Goal: Manage account settings

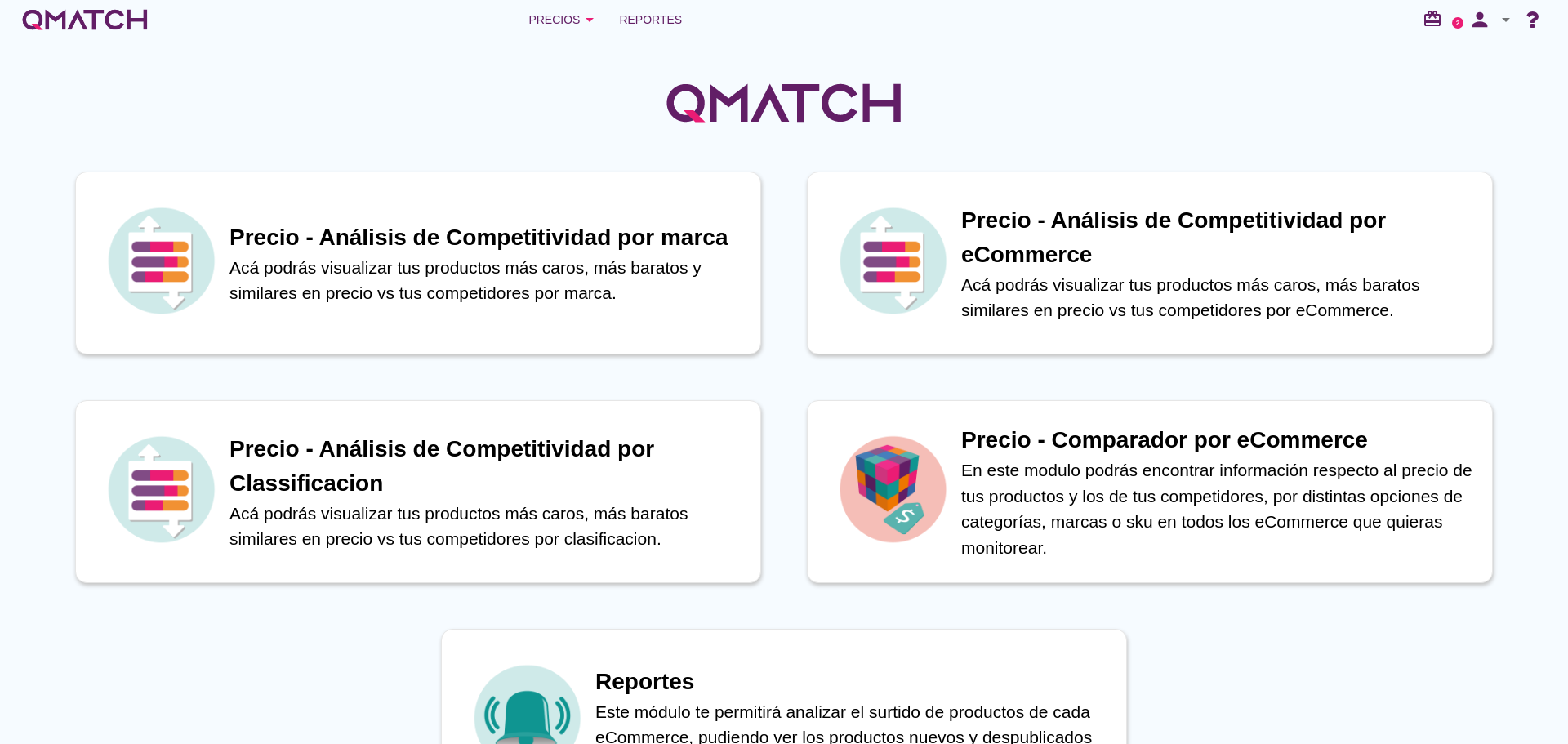
click at [1503, 24] on icon "arrow_drop_down" at bounding box center [1506, 19] width 20 height 20
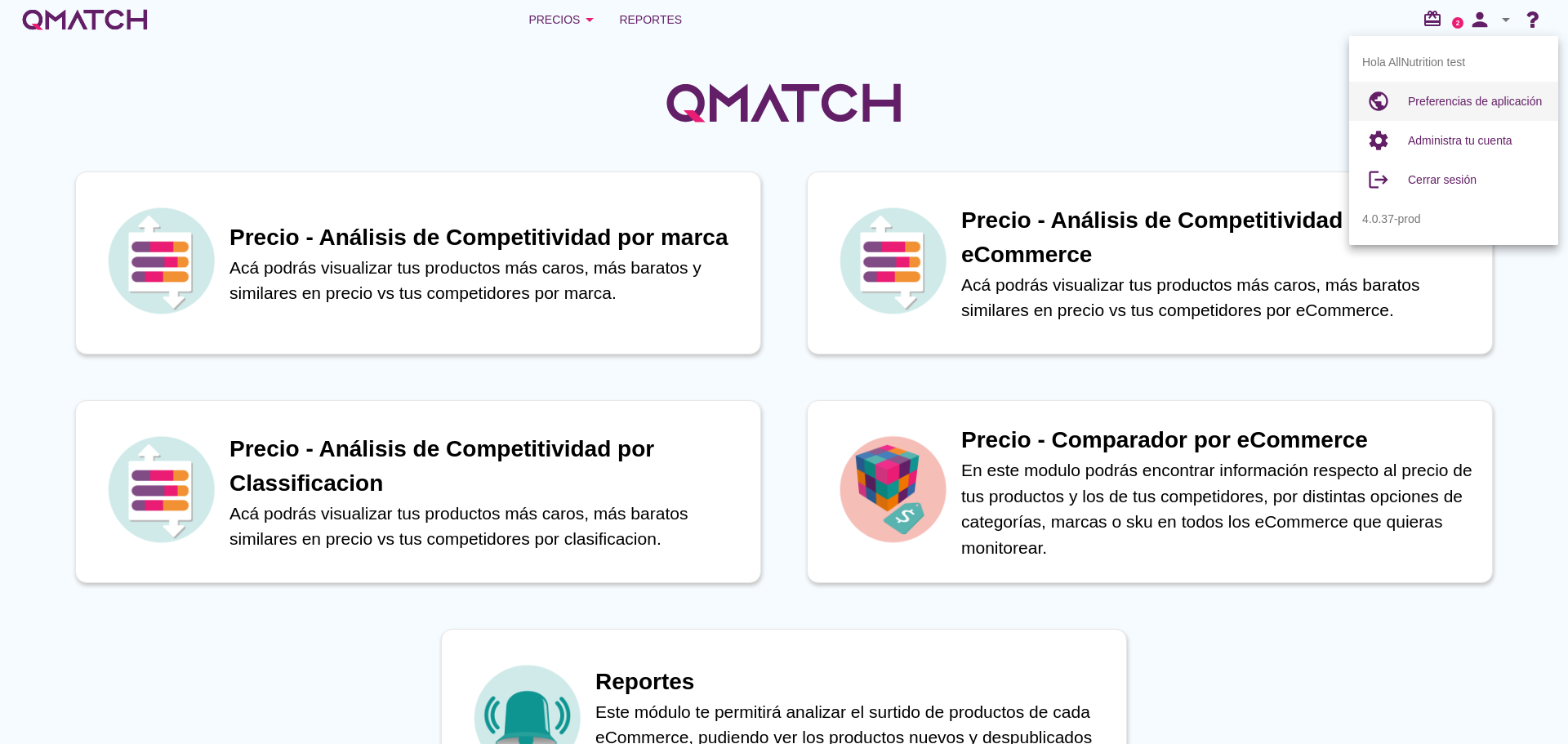
click at [1451, 103] on span "Preferencias de aplicación" at bounding box center [1475, 101] width 134 height 13
radio input "true"
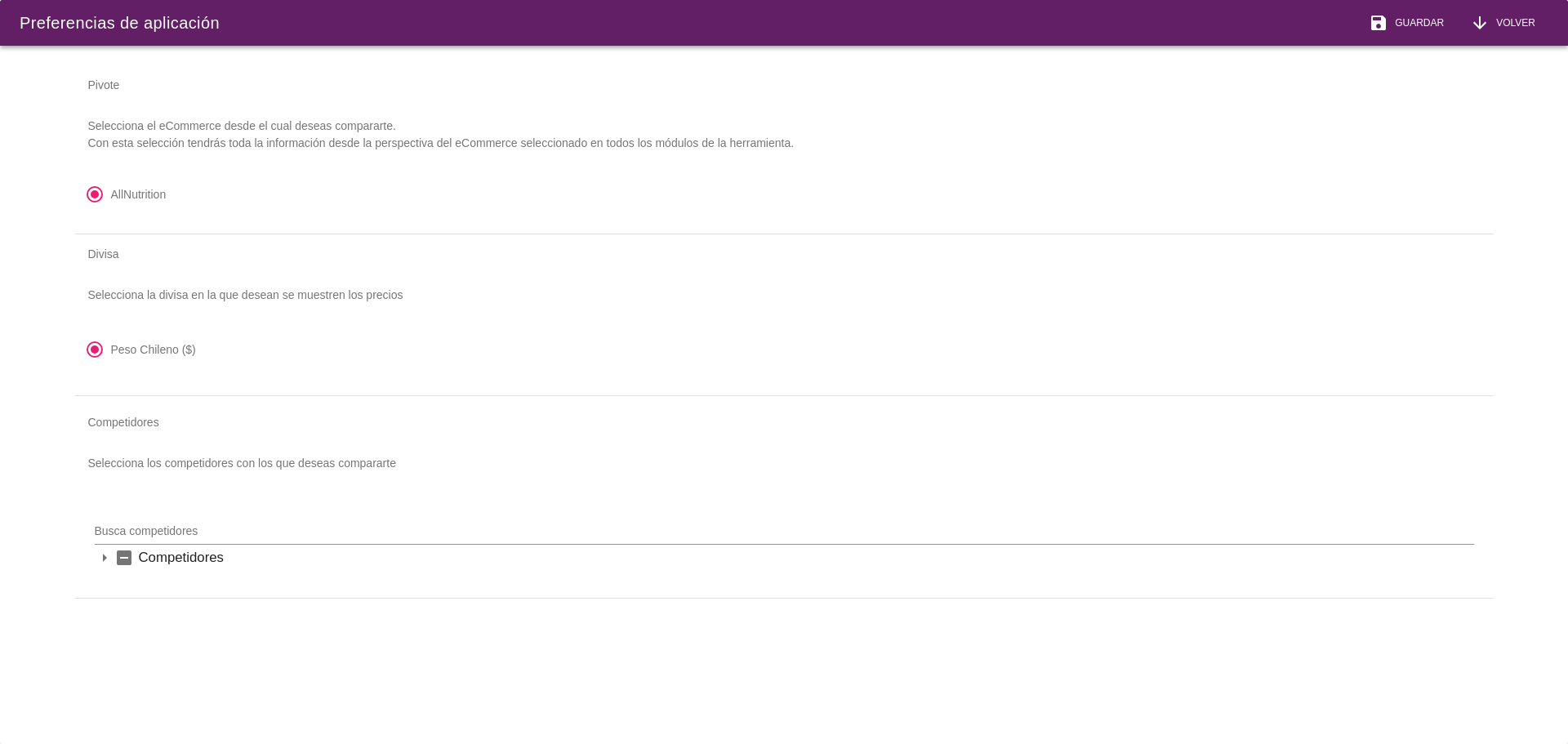
click at [104, 561] on icon "arrow_drop_down" at bounding box center [104, 558] width 20 height 20
click at [121, 564] on icon "indeterminate_check_box" at bounding box center [124, 558] width 20 height 20
click at [1376, 21] on icon "save" at bounding box center [1378, 22] width 20 height 20
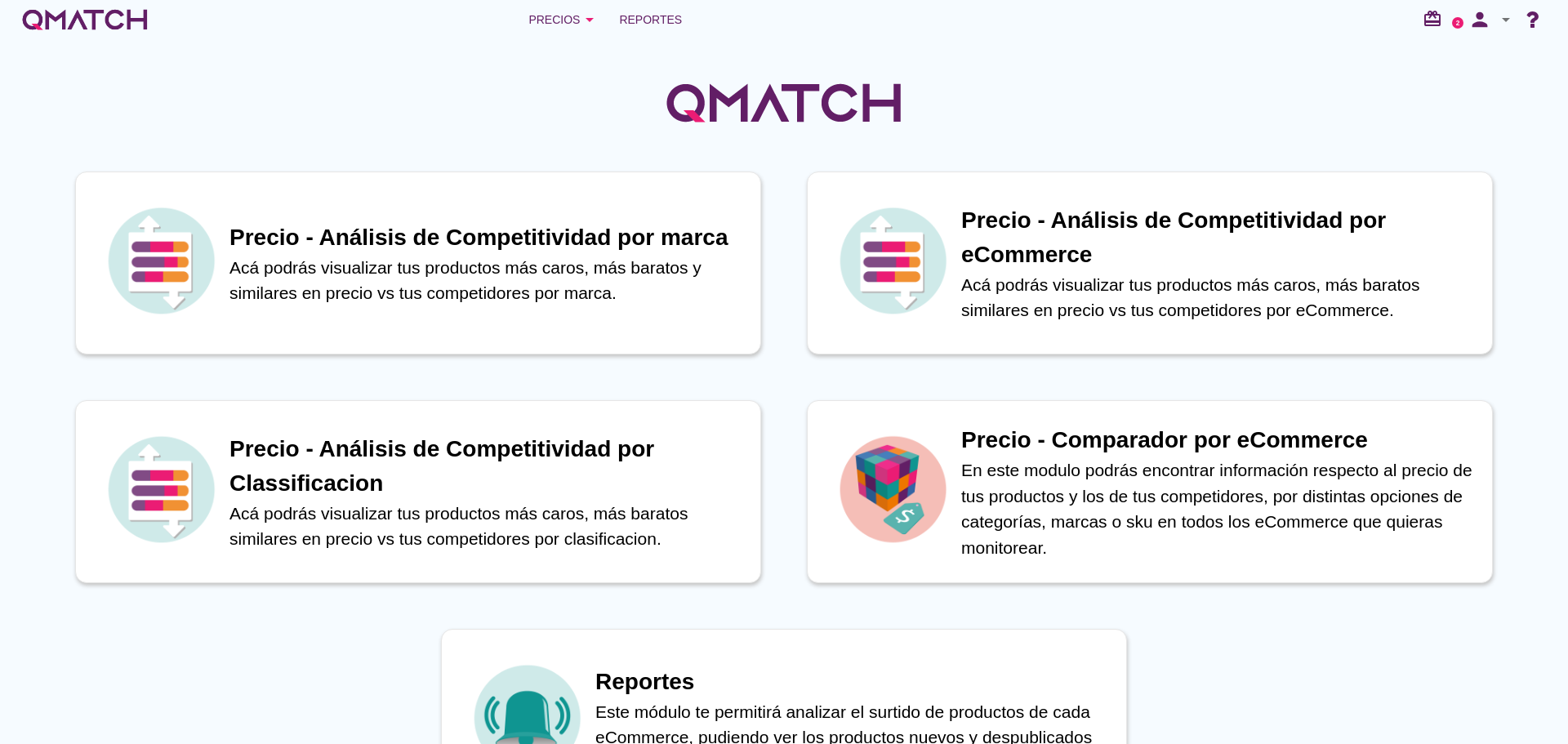
click at [582, 24] on icon "arrow_drop_down" at bounding box center [589, 19] width 20 height 20
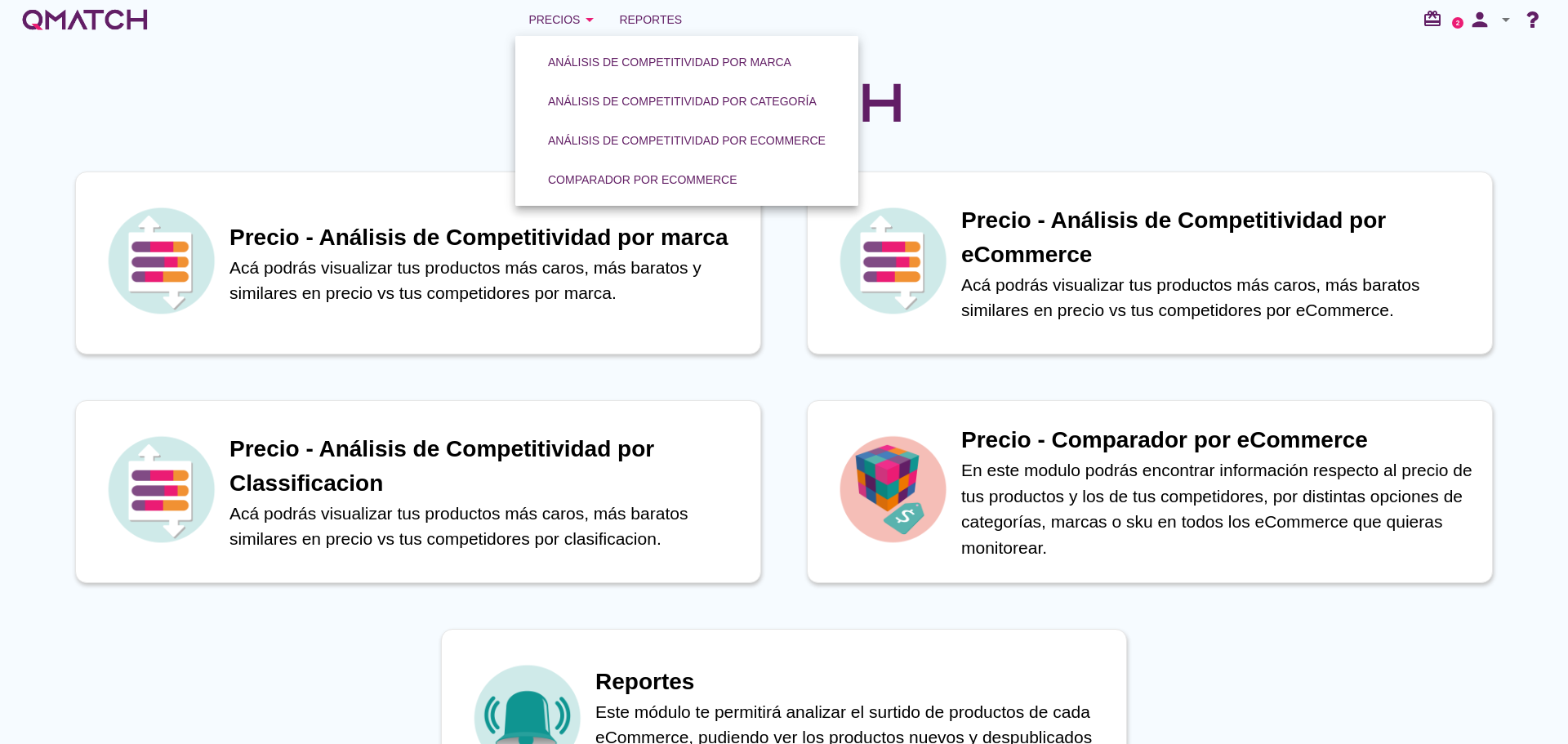
click at [618, 187] on div "Comparador por eCommerce" at bounding box center [643, 180] width 190 height 17
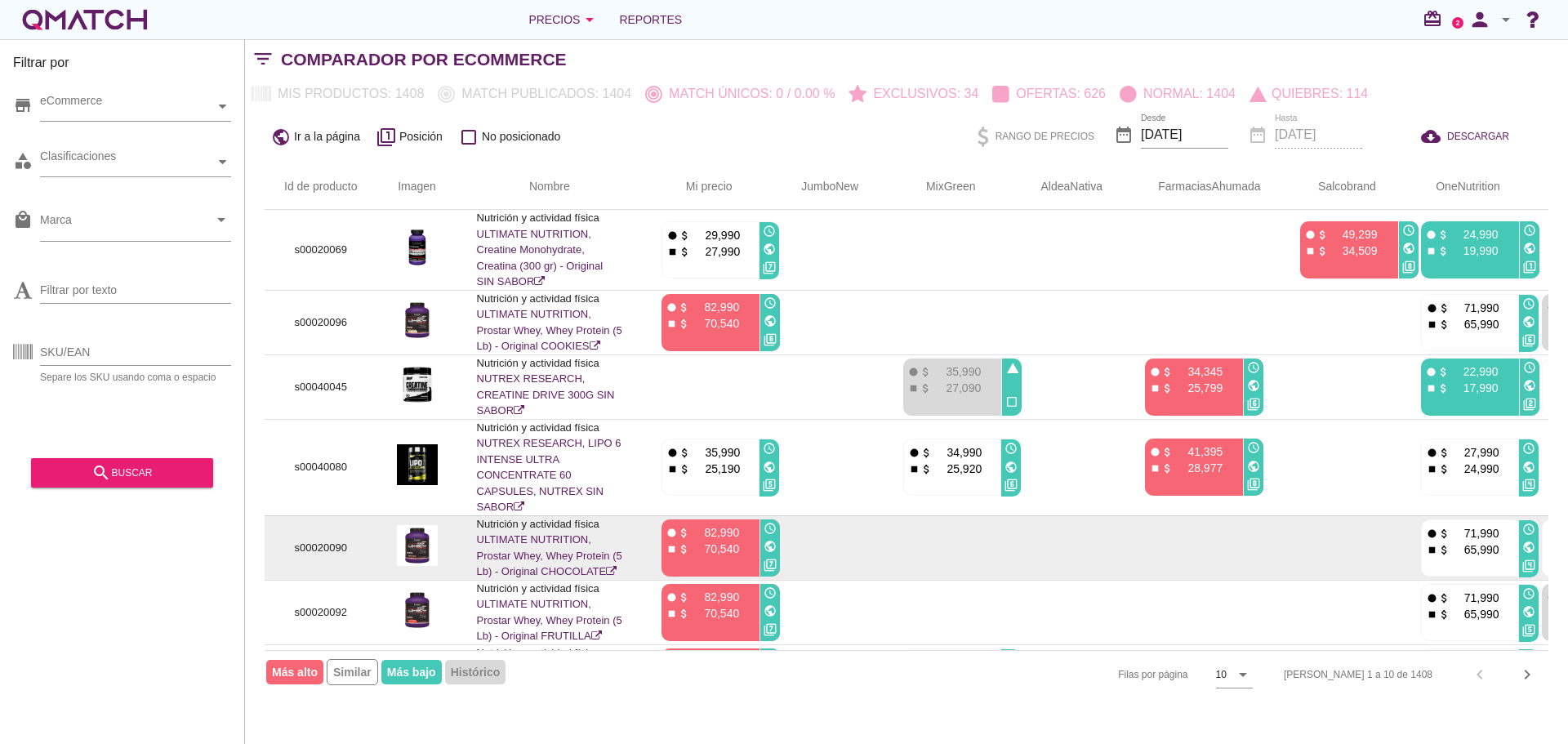
scroll to position [280, 0]
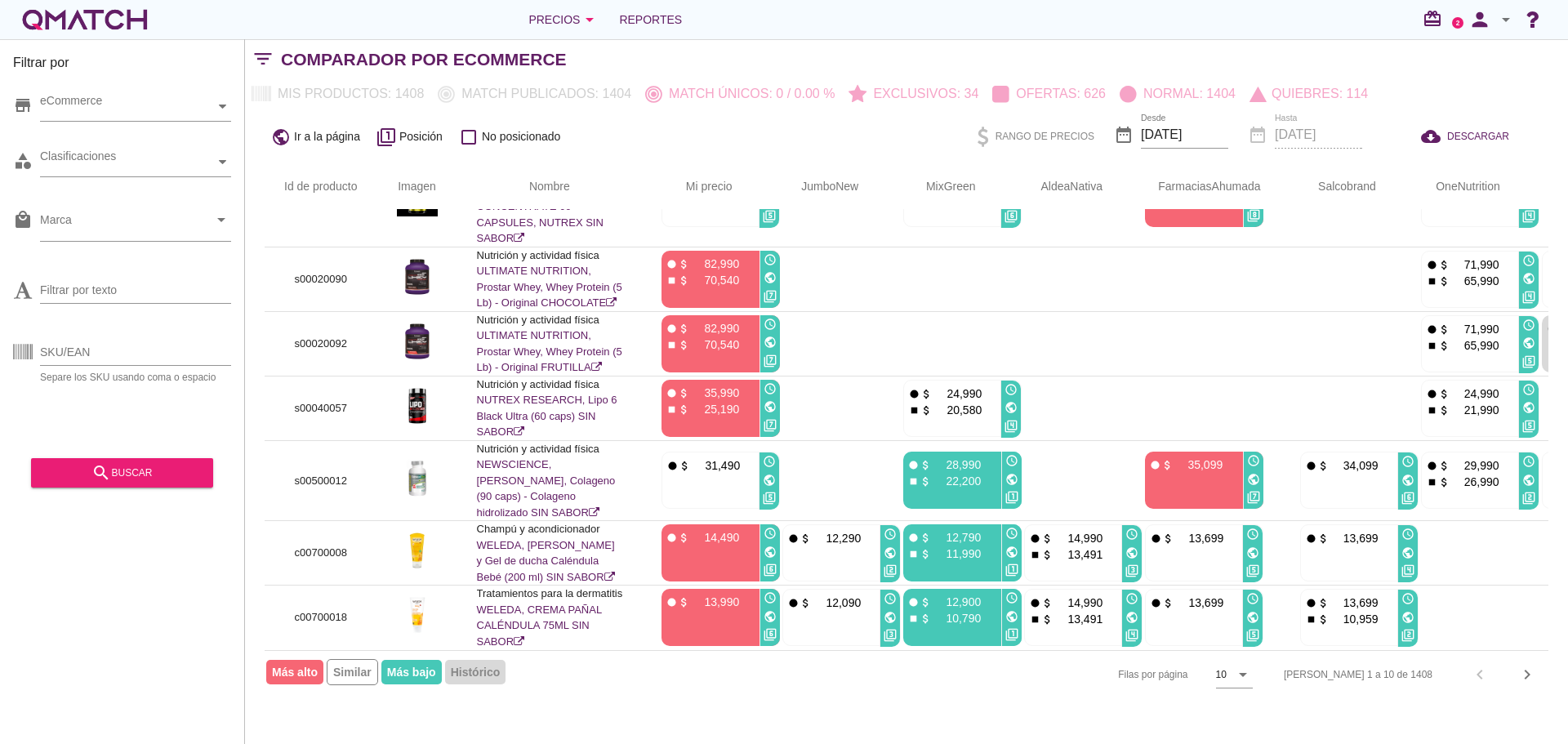
click at [1531, 687] on button "chevron_right" at bounding box center [1528, 675] width 29 height 29
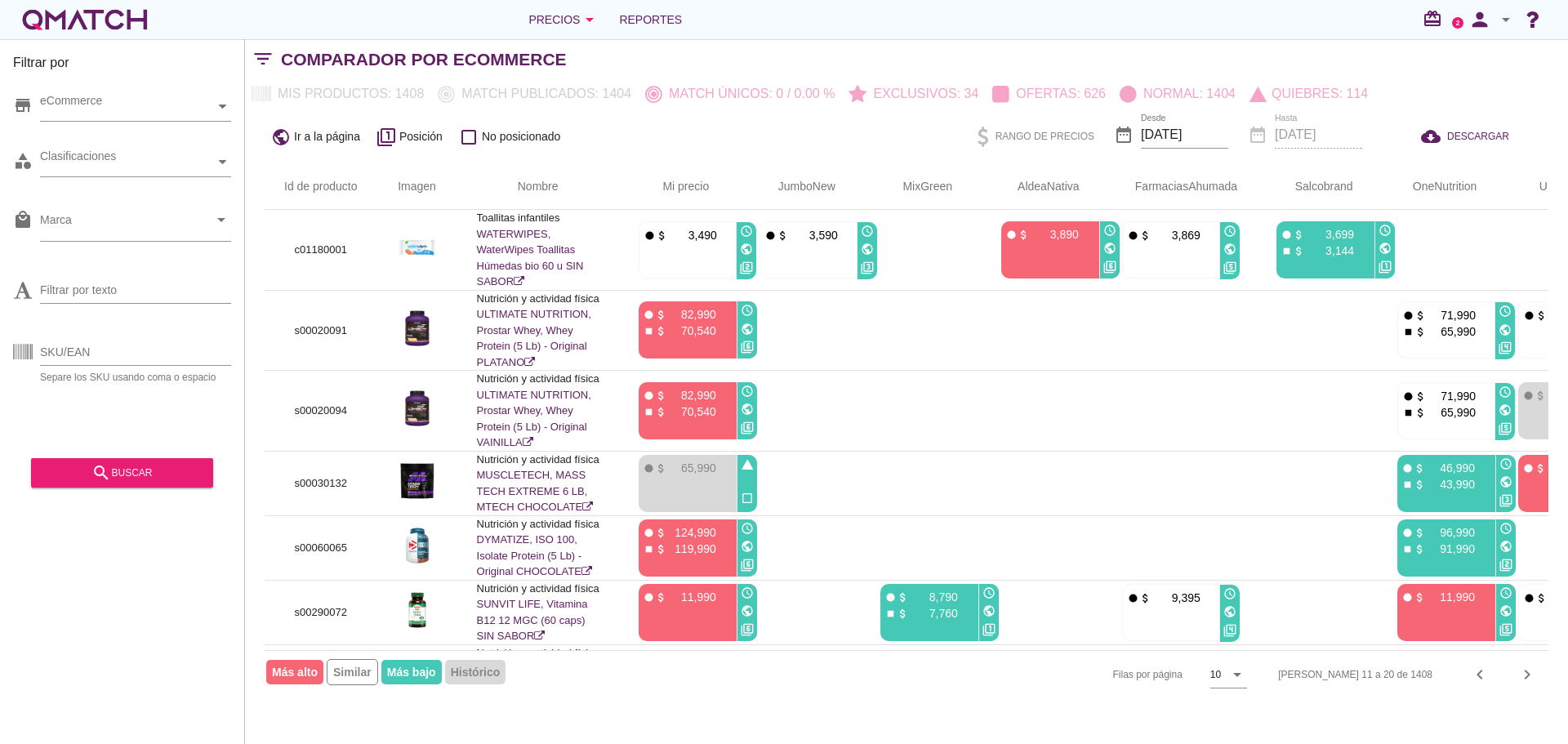
scroll to position [312, 0]
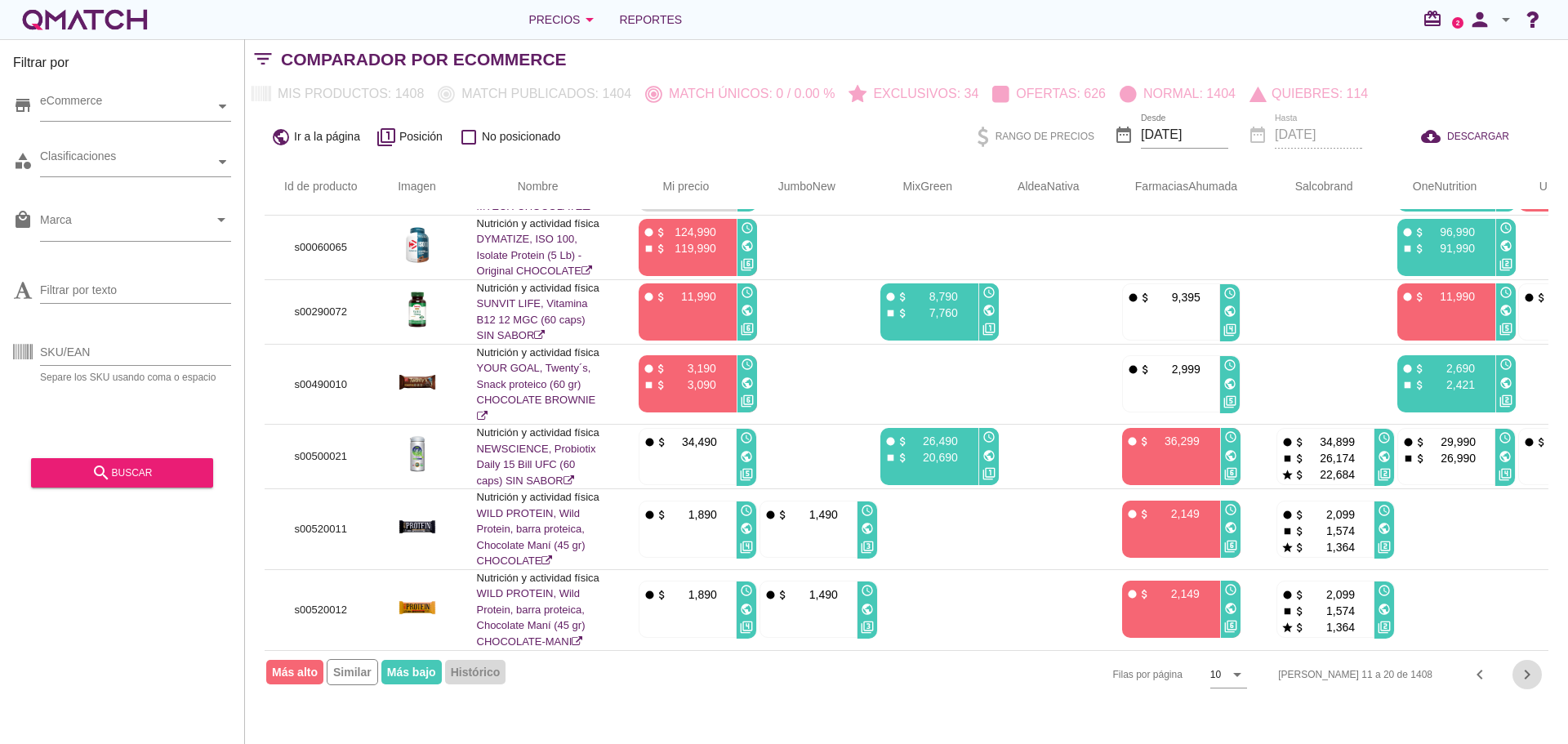
click at [1523, 672] on icon "chevron_right" at bounding box center [1527, 674] width 20 height 20
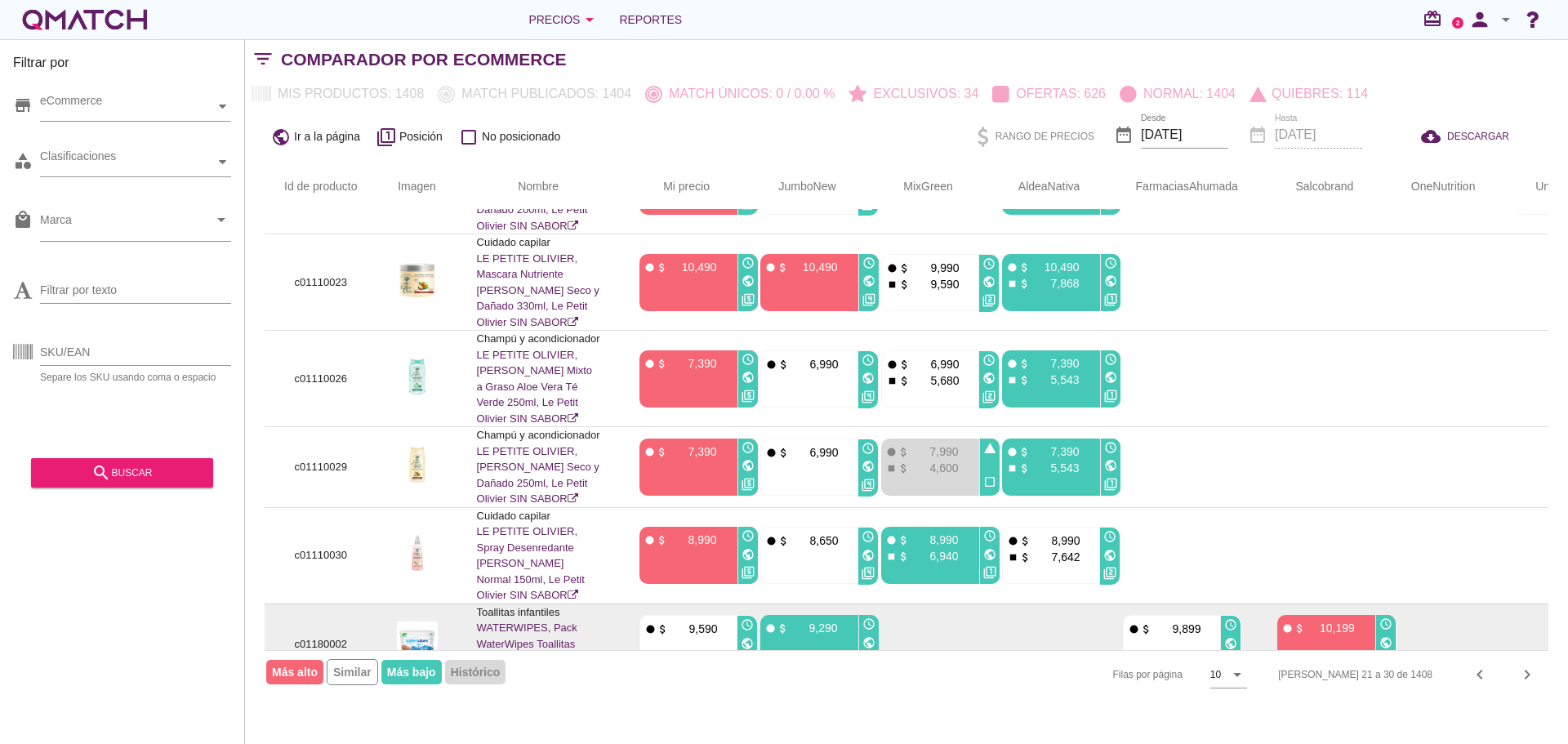
scroll to position [372, 0]
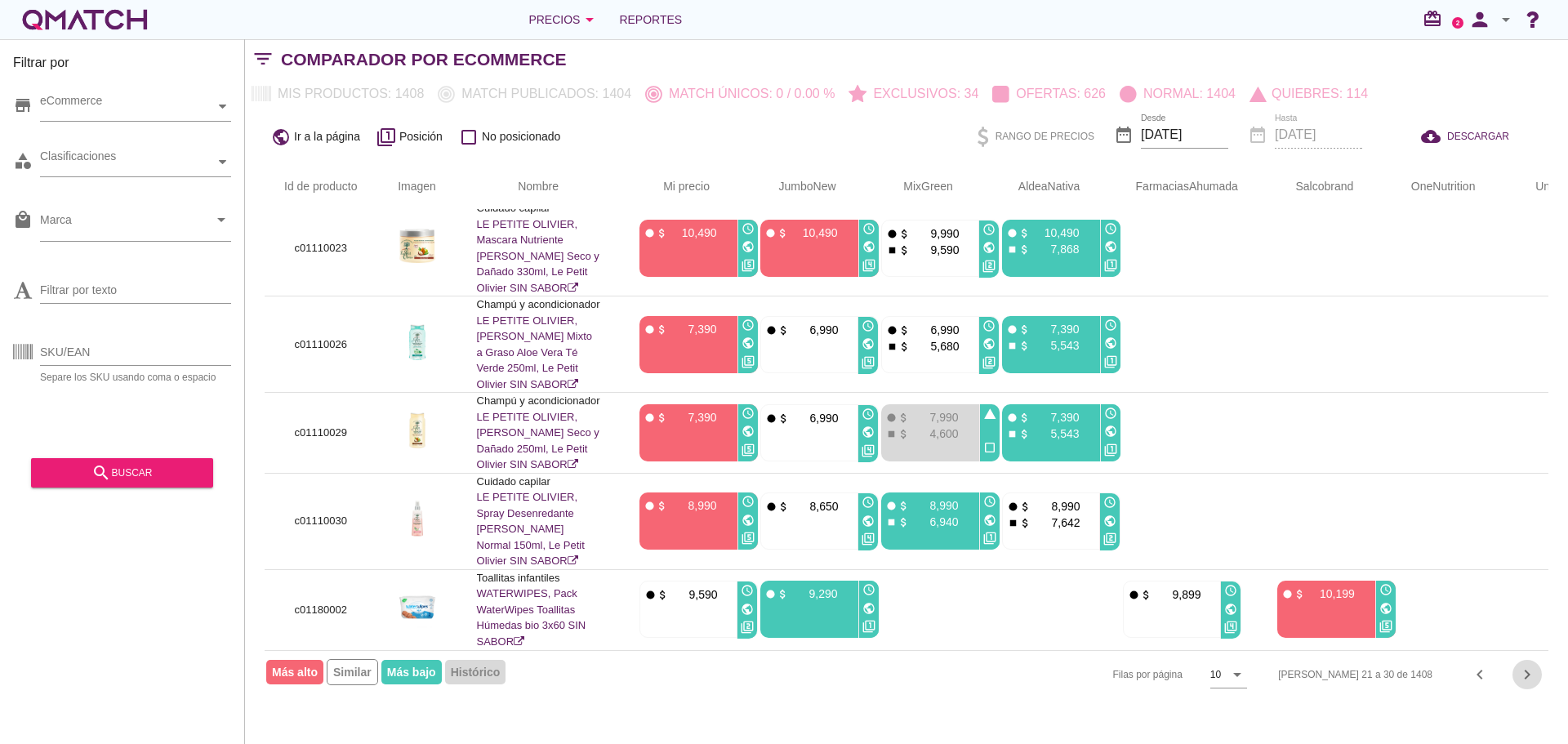
click at [1524, 672] on icon "chevron_right" at bounding box center [1527, 674] width 20 height 20
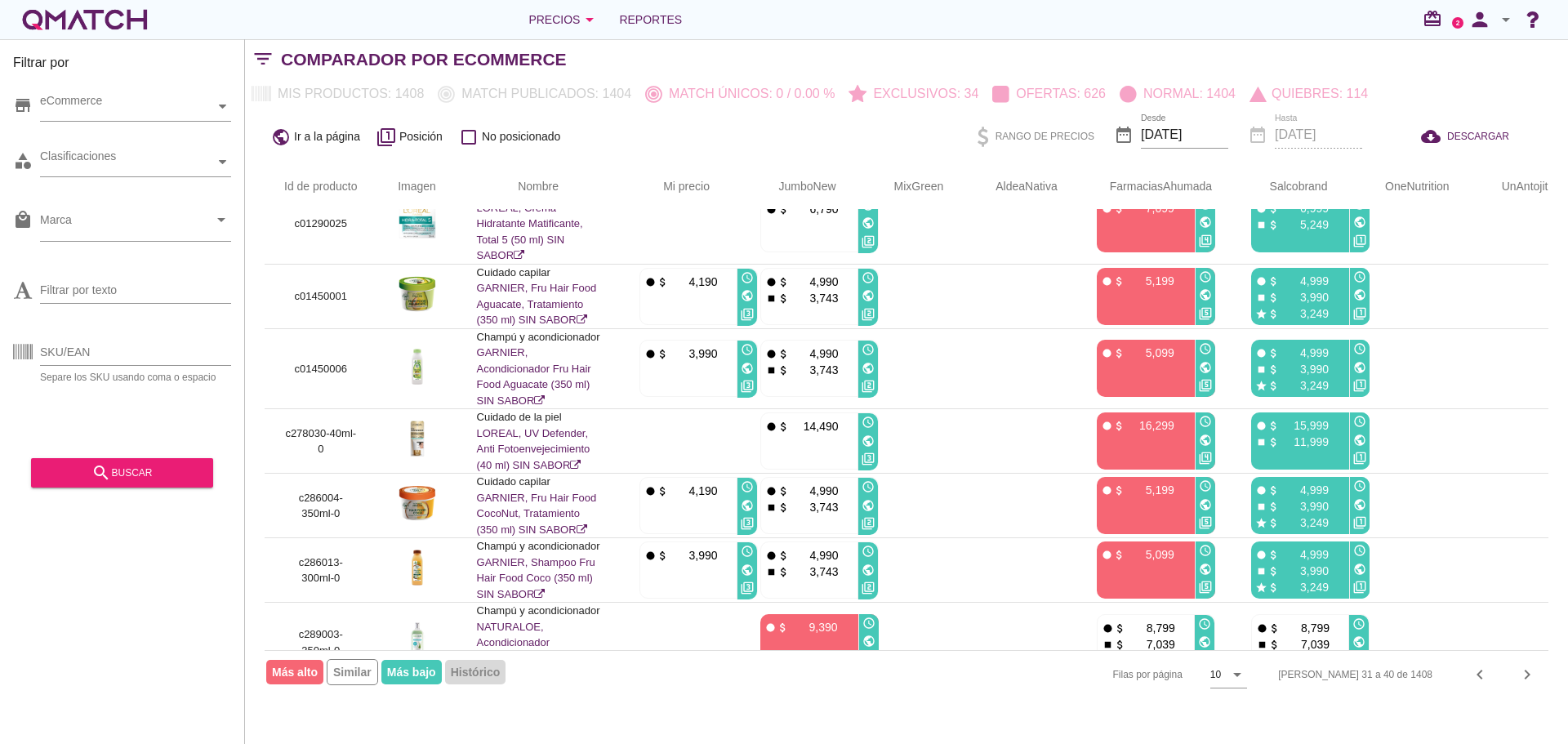
scroll to position [297, 0]
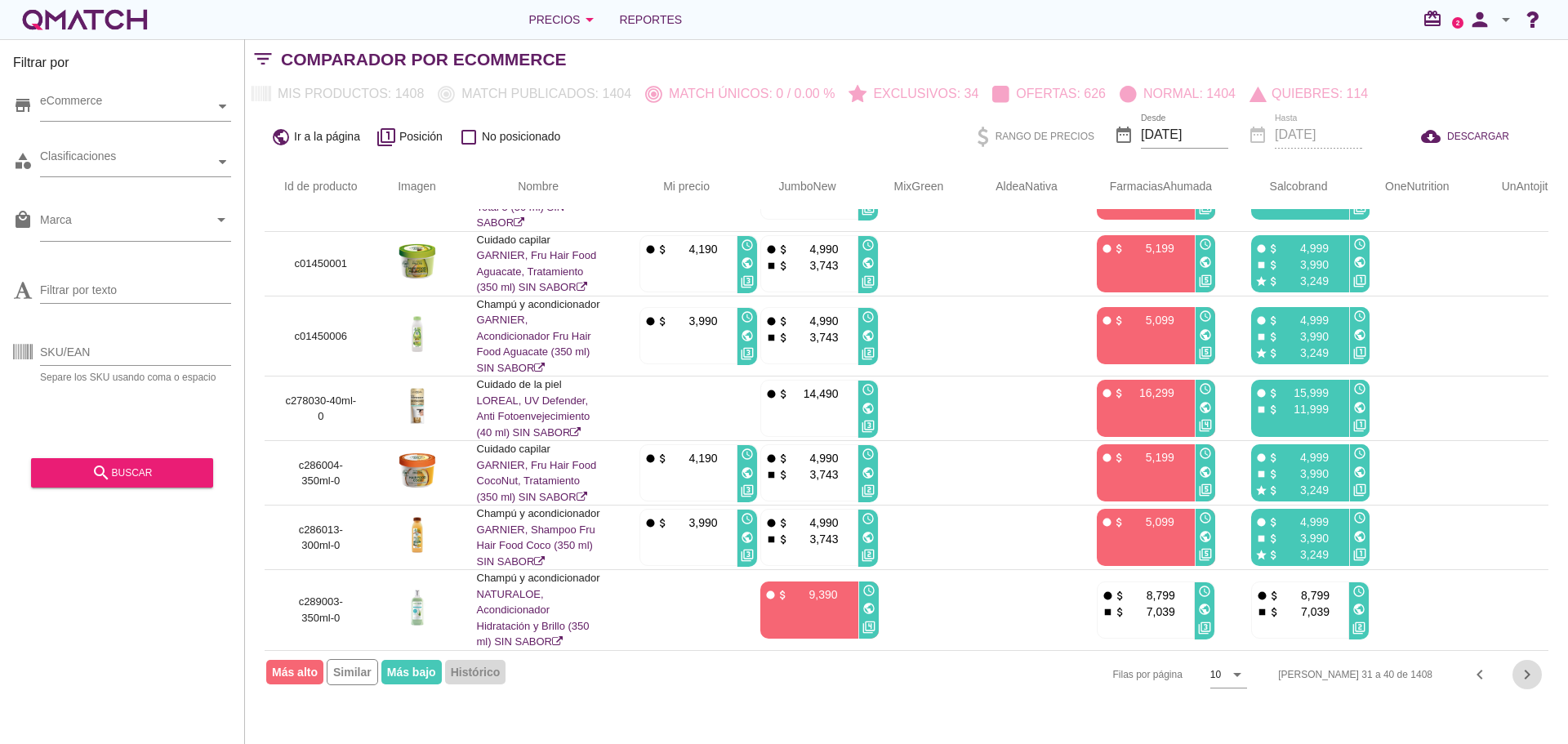
click at [1521, 672] on icon "chevron_right" at bounding box center [1527, 674] width 20 height 20
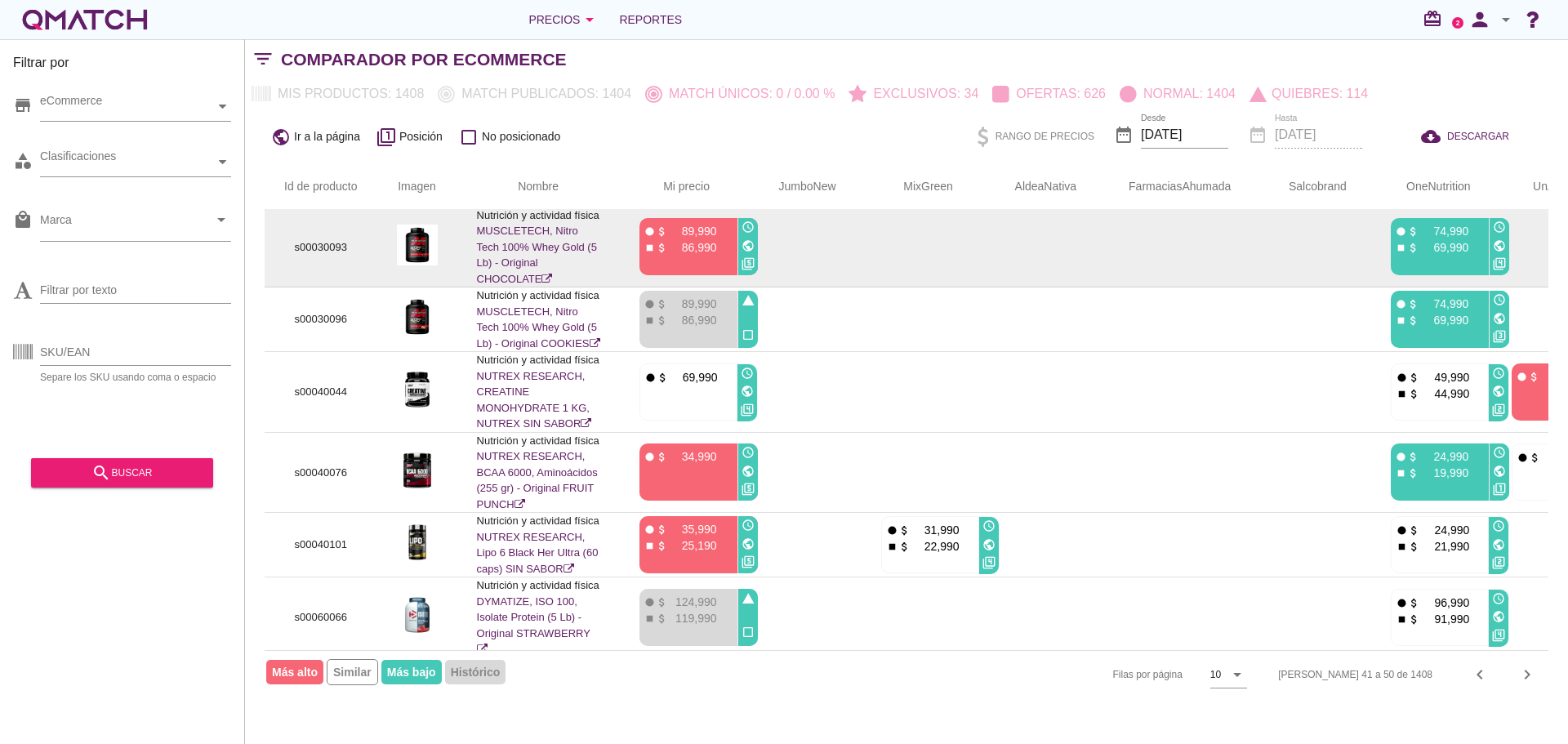
scroll to position [312, 0]
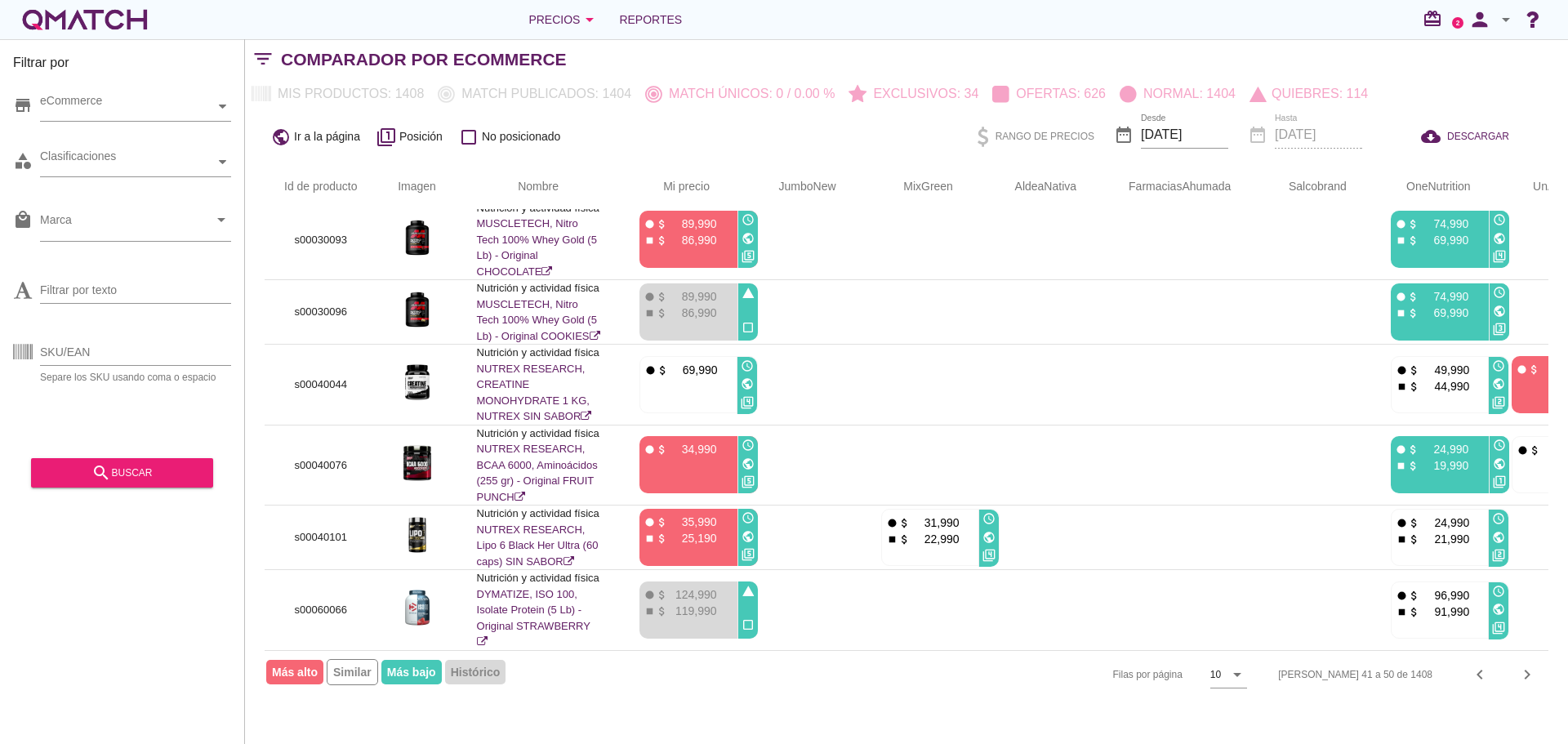
click at [1524, 676] on icon "chevron_right" at bounding box center [1527, 674] width 20 height 20
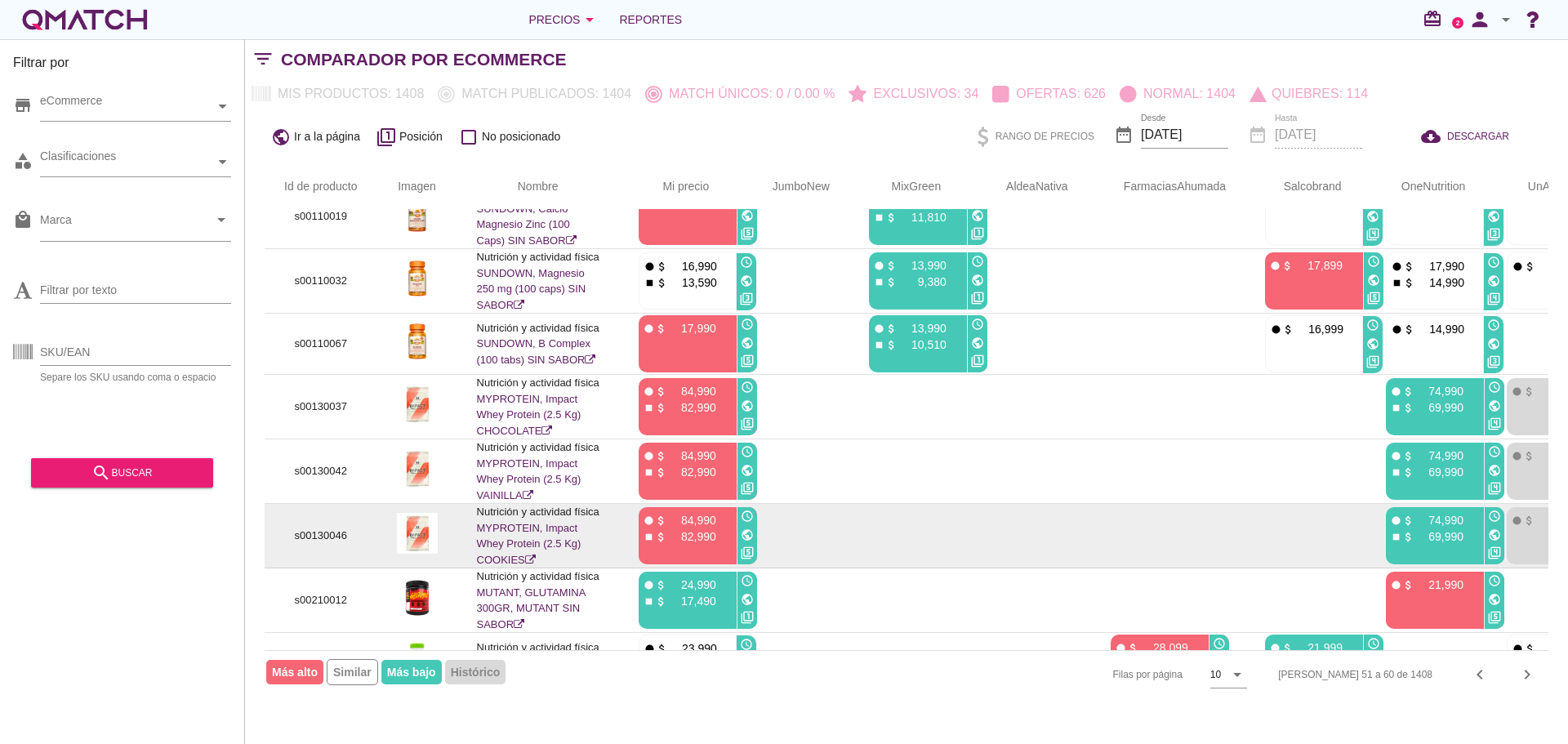
scroll to position [210, 0]
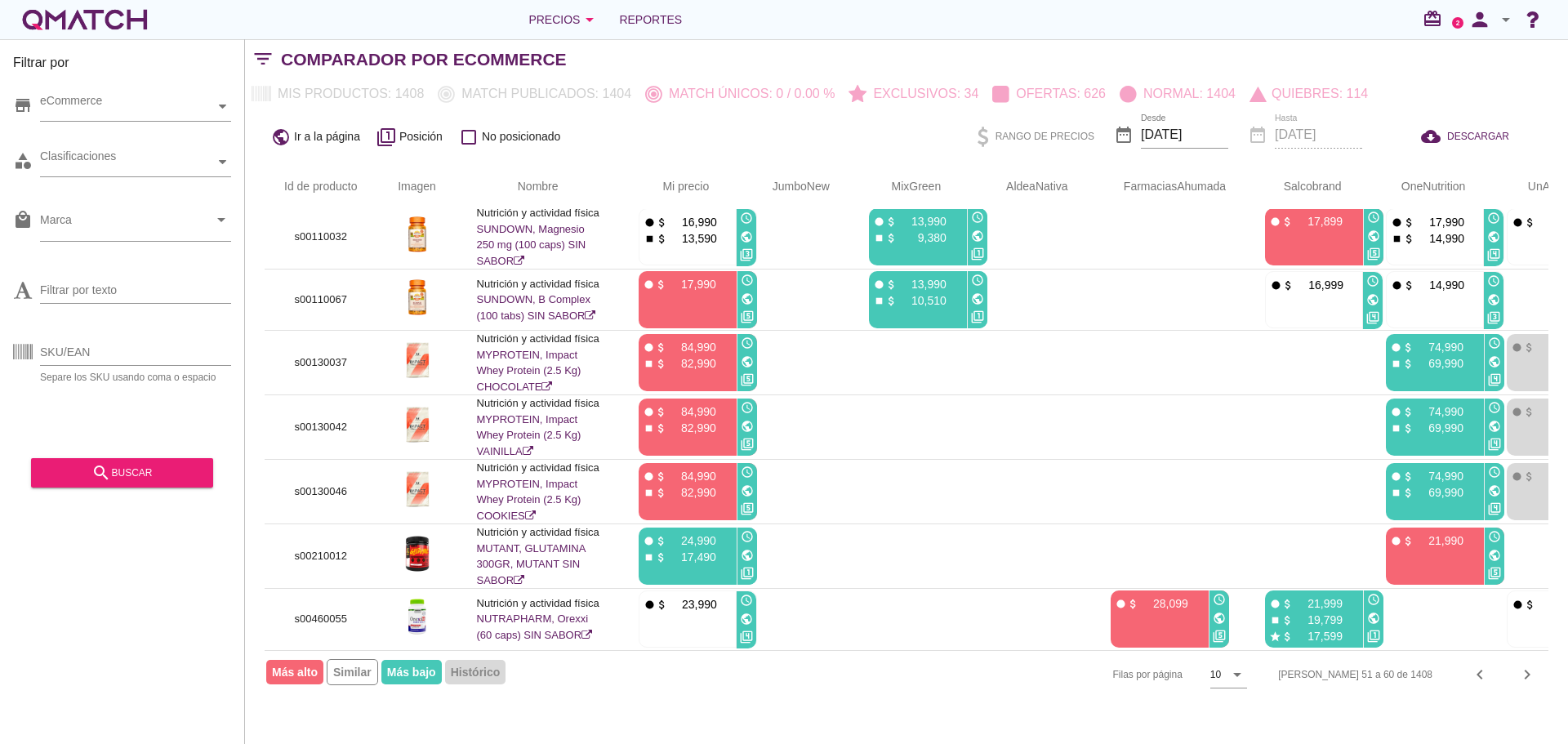
click at [1537, 679] on div "chevron_right" at bounding box center [1528, 674] width 29 height 20
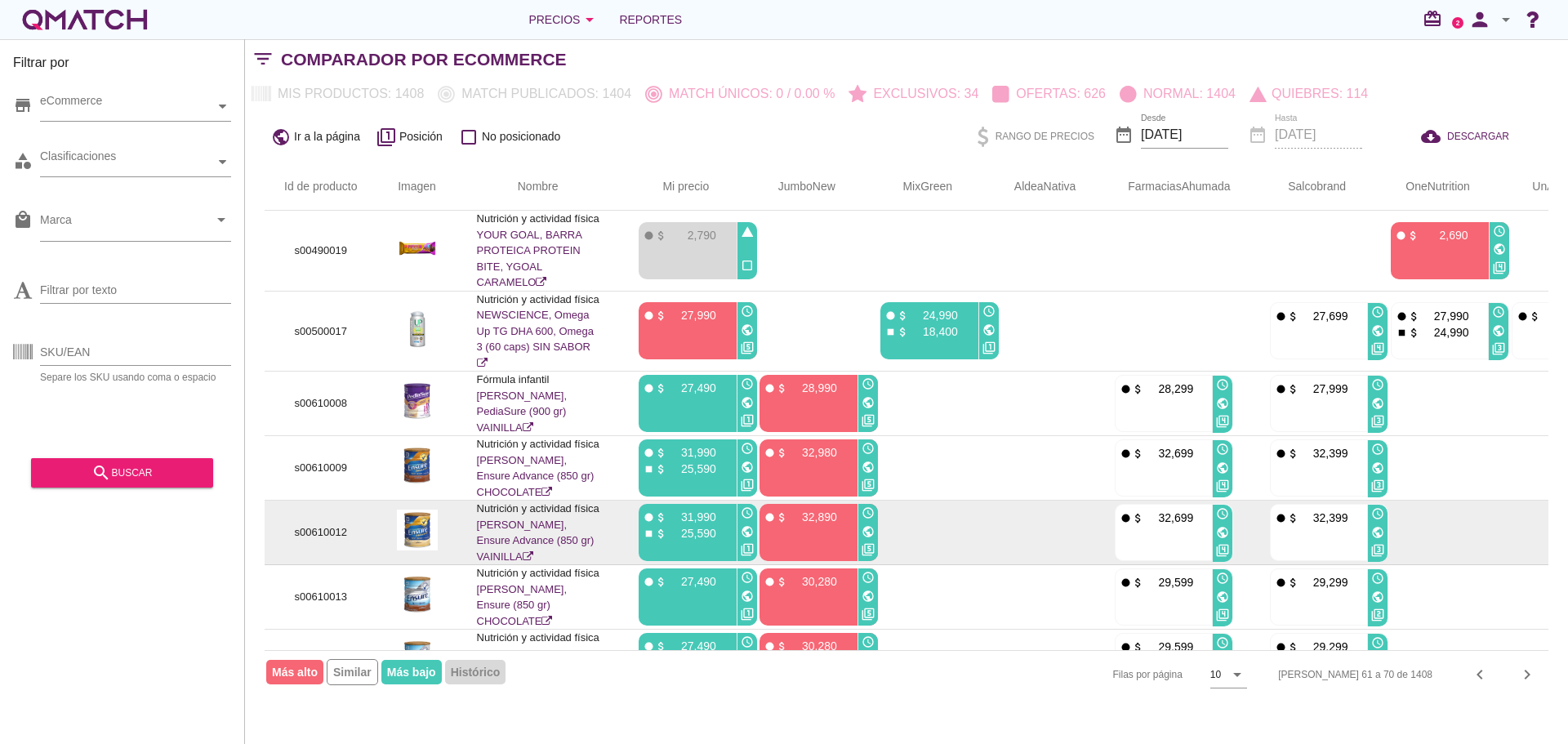
scroll to position [228, 0]
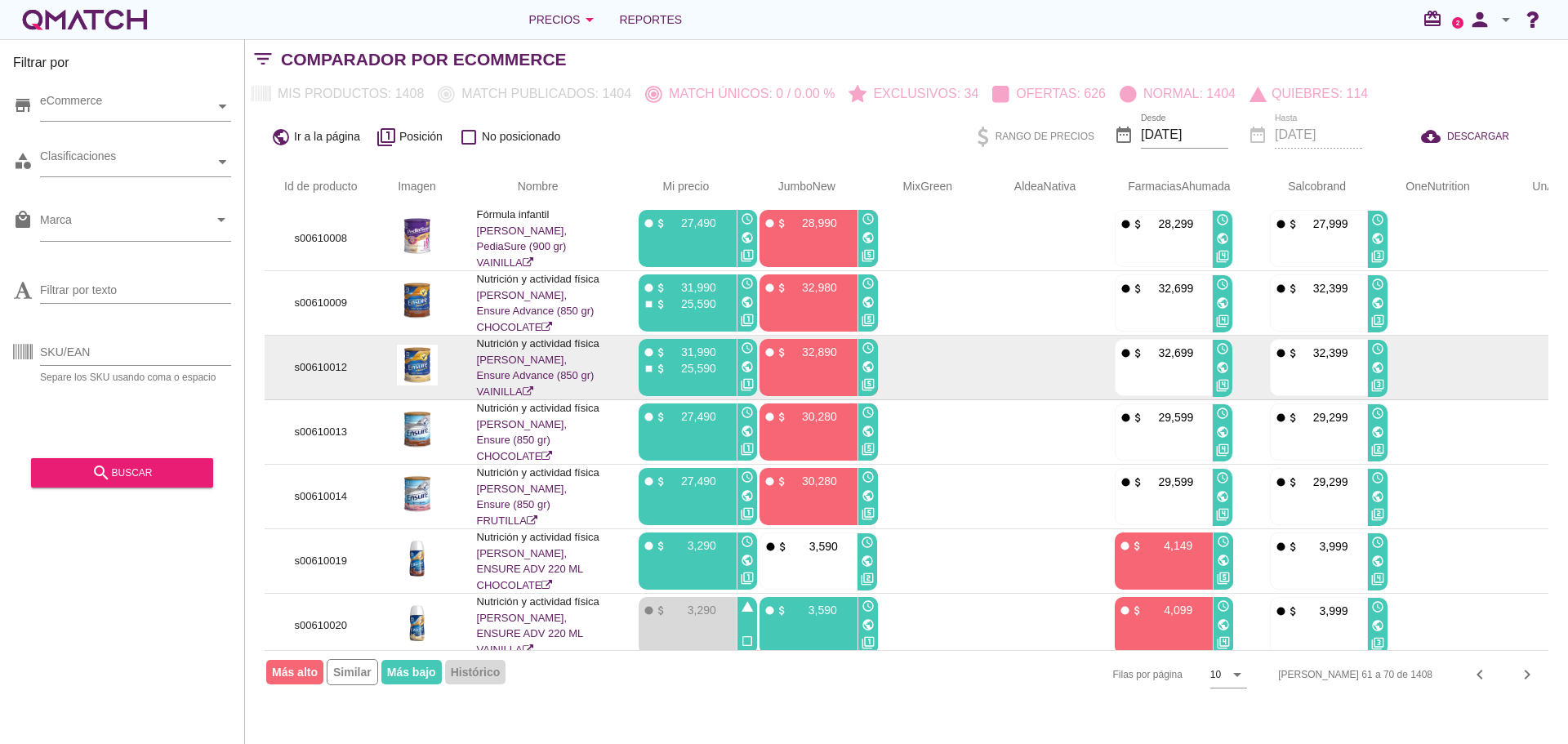
click at [866, 360] on icon "public" at bounding box center [867, 366] width 13 height 13
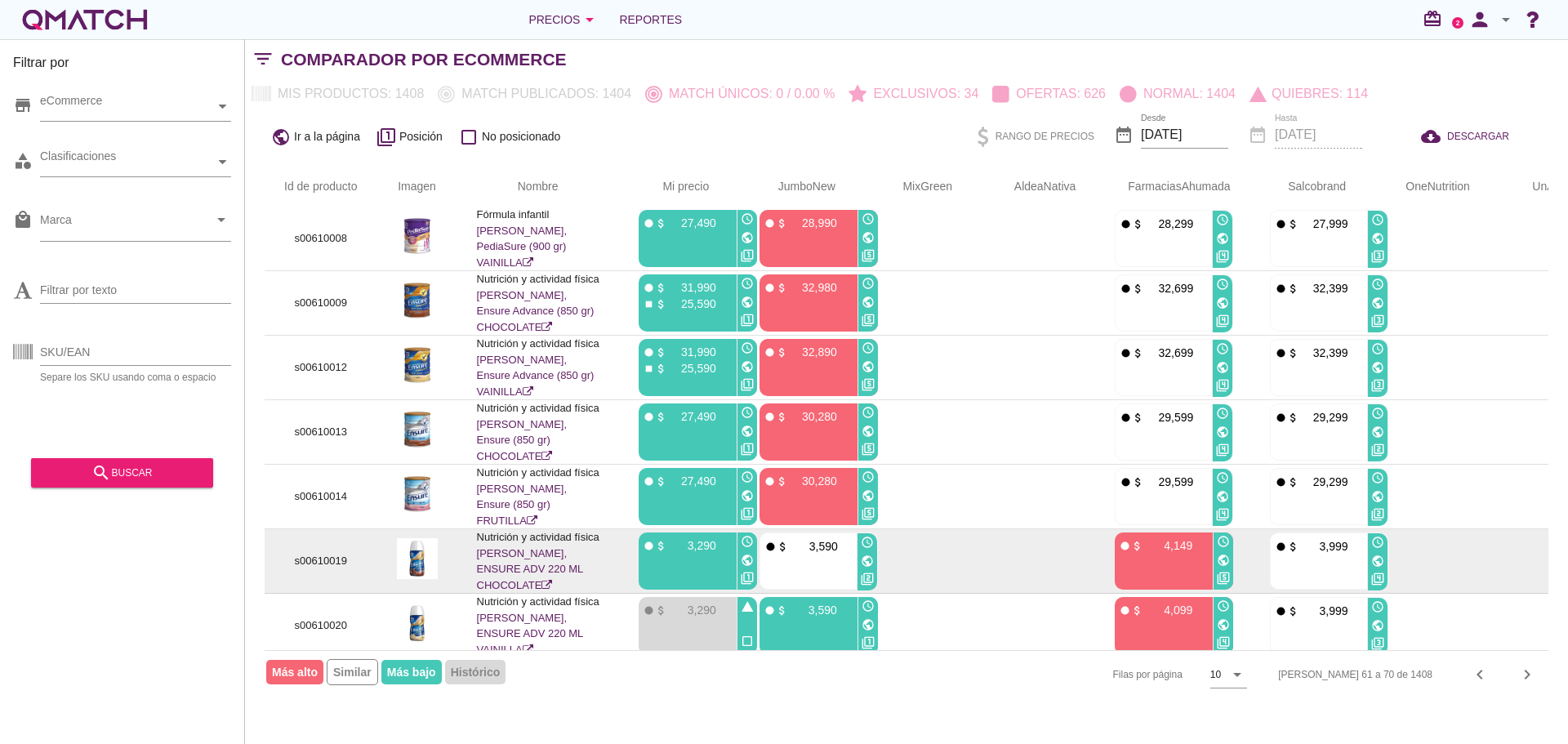
click at [866, 554] on icon "public" at bounding box center [867, 560] width 13 height 13
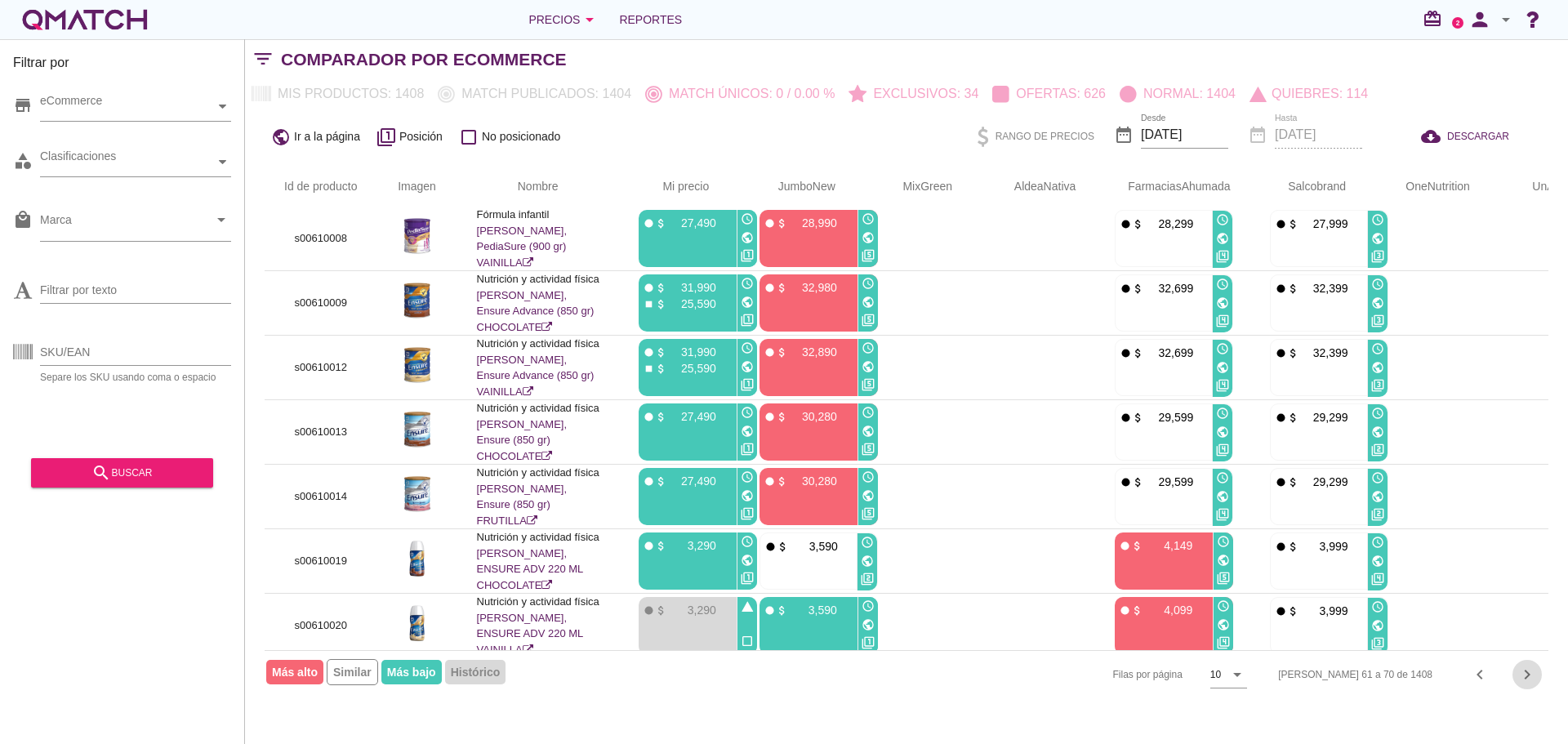
click at [1521, 677] on icon "chevron_right" at bounding box center [1527, 674] width 20 height 20
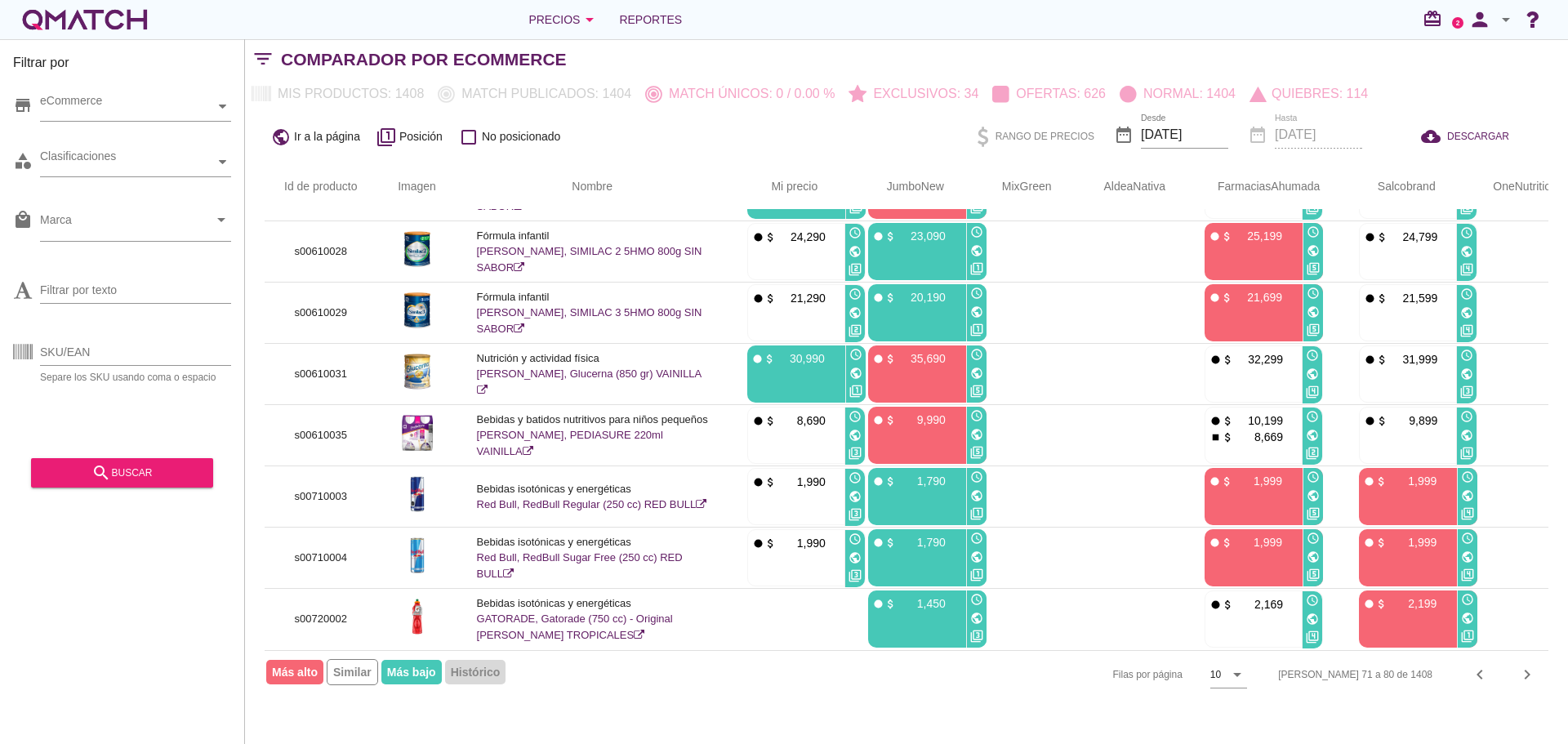
scroll to position [184, 0]
click at [1535, 692] on div "Filas 71 a 80 de 1408 chevron_left chevron_right" at bounding box center [1404, 675] width 290 height 39
click at [1528, 680] on icon "chevron_right" at bounding box center [1527, 674] width 20 height 20
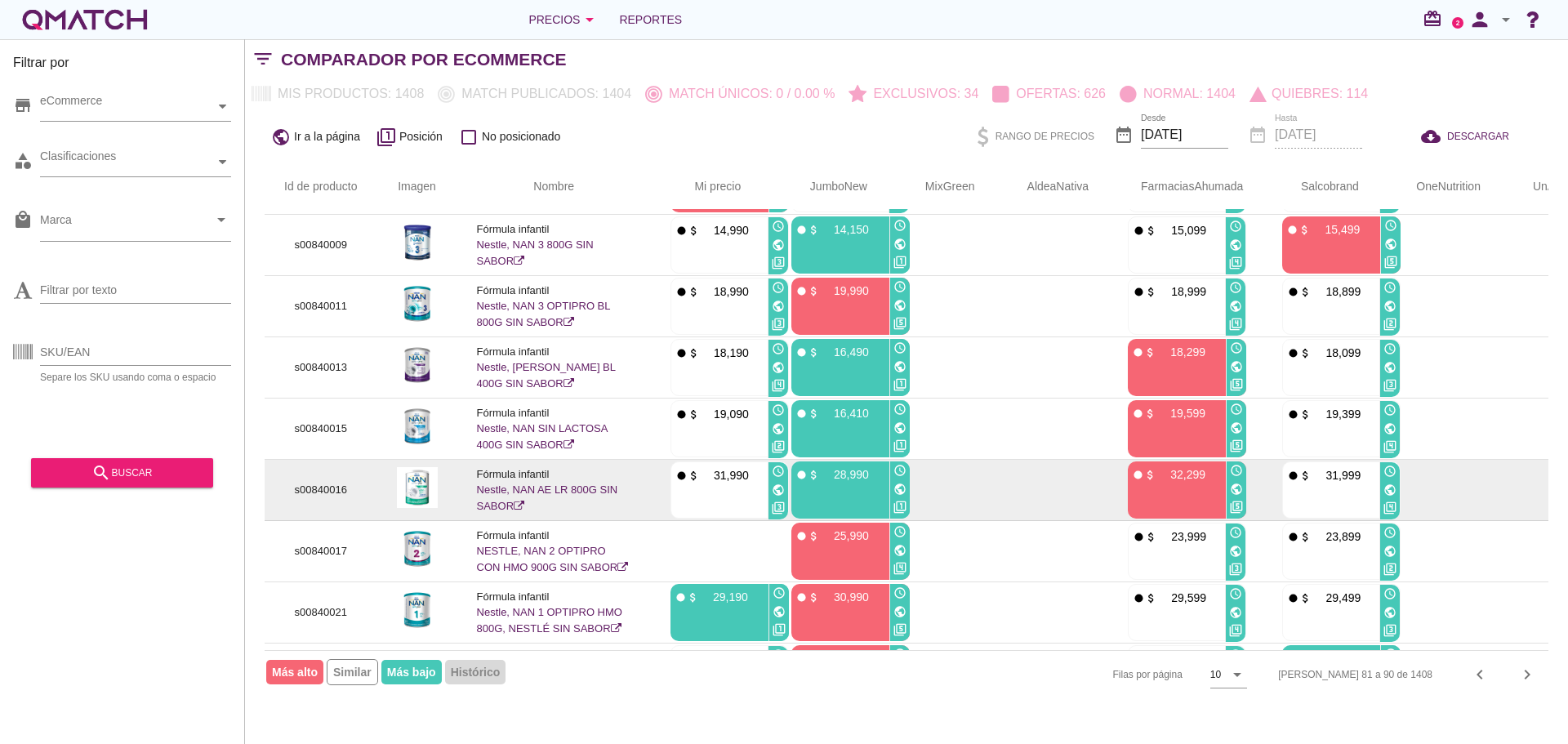
scroll to position [187, 0]
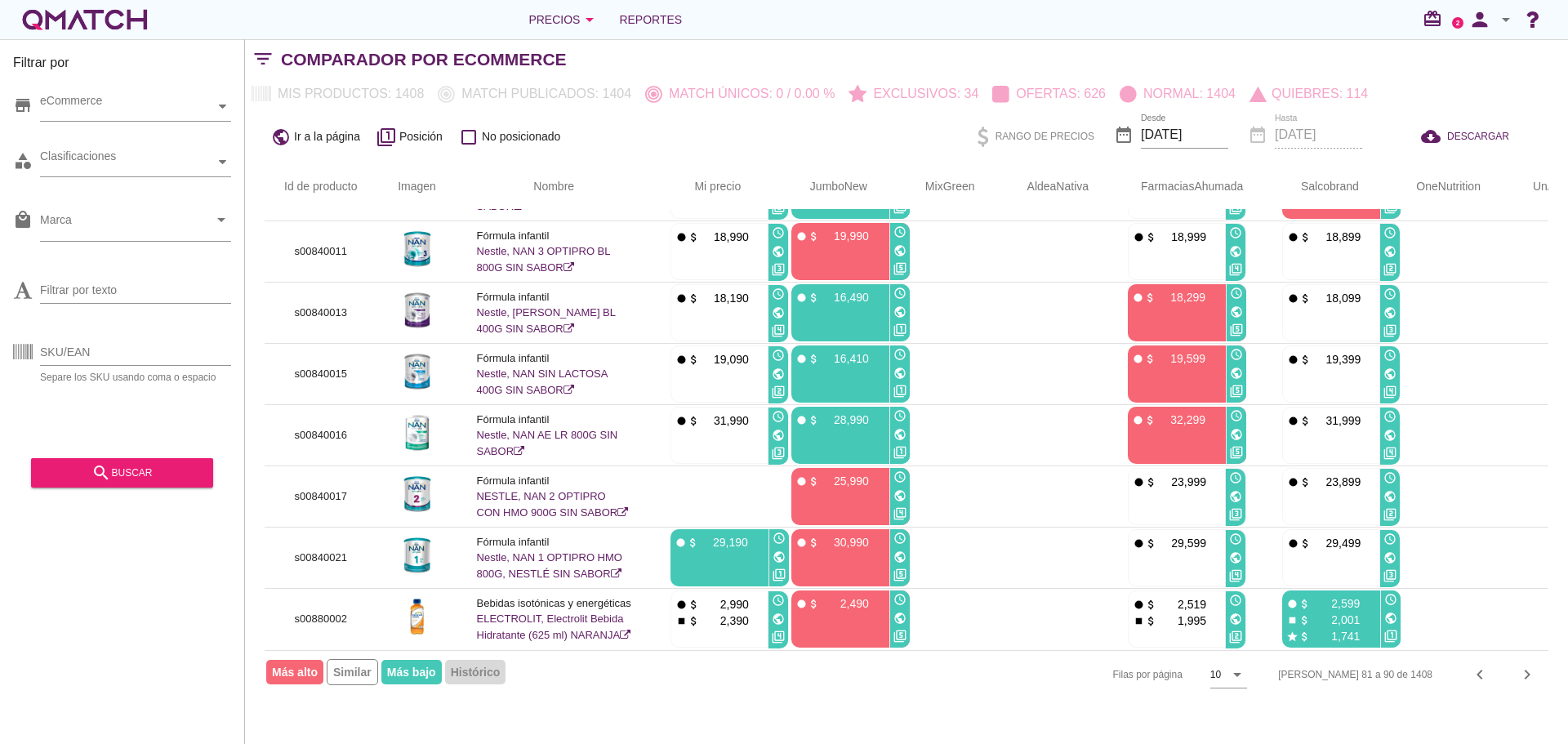
click at [1523, 674] on icon "chevron_right" at bounding box center [1527, 674] width 20 height 20
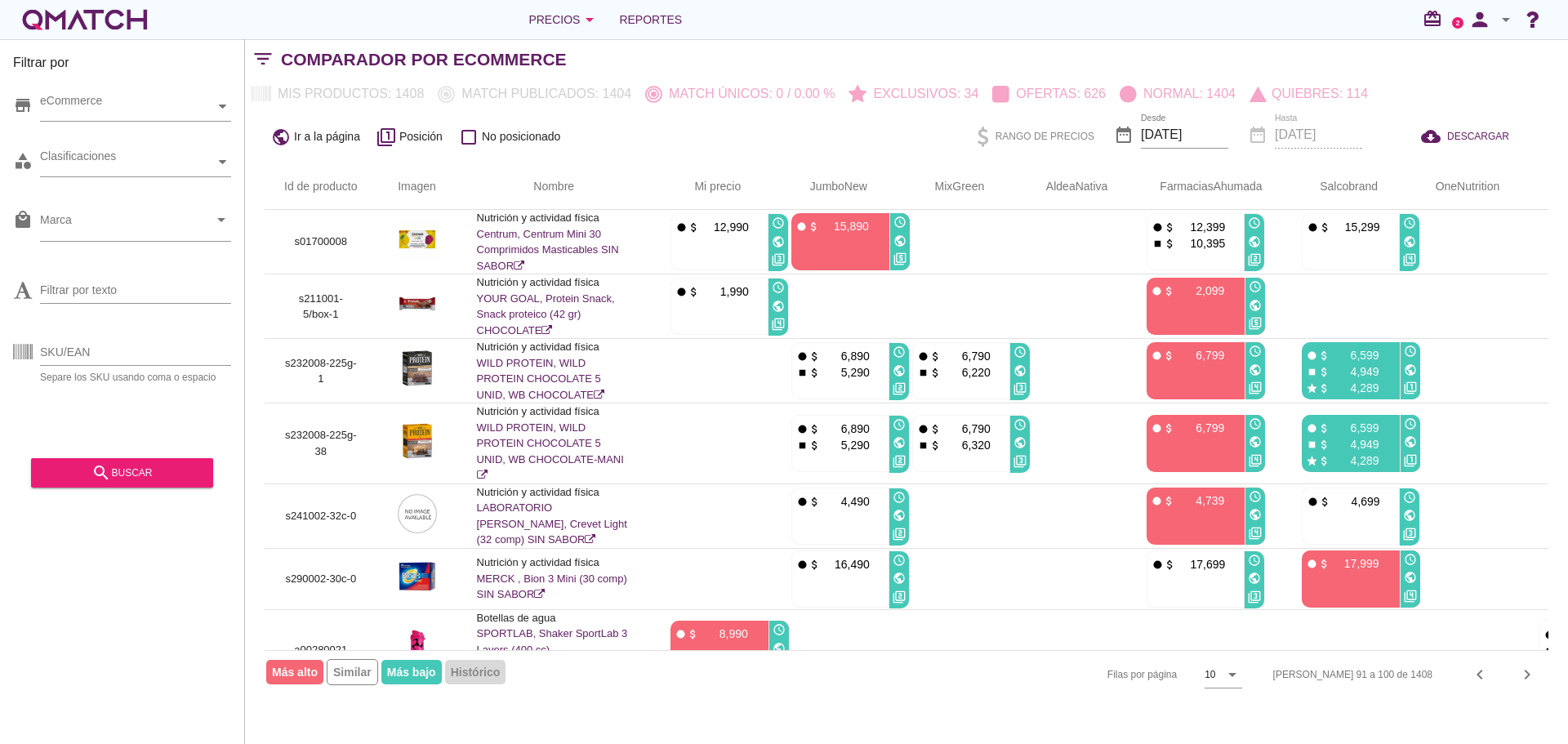
scroll to position [0, 0]
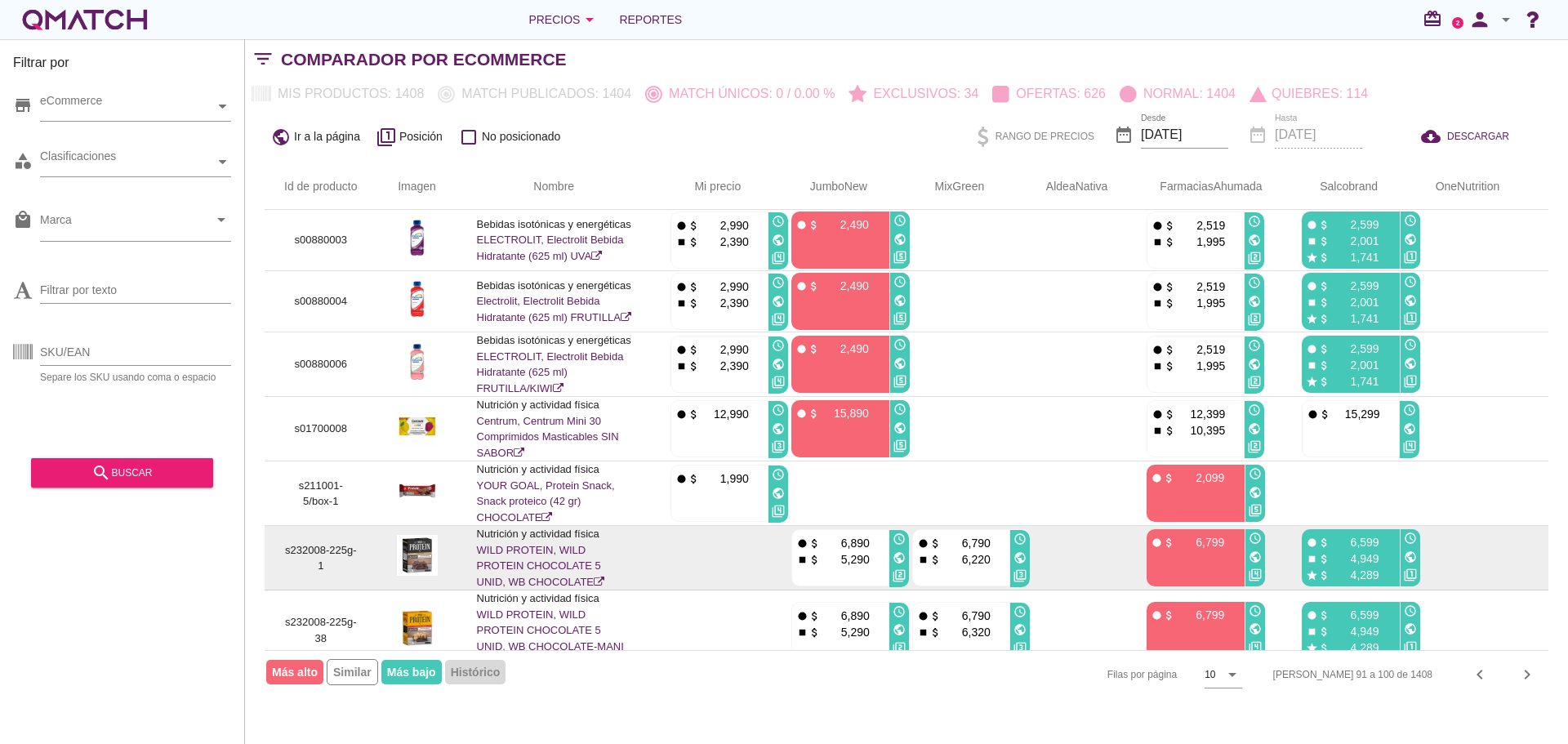
click at [896, 559] on icon "public" at bounding box center [899, 558] width 13 height 13
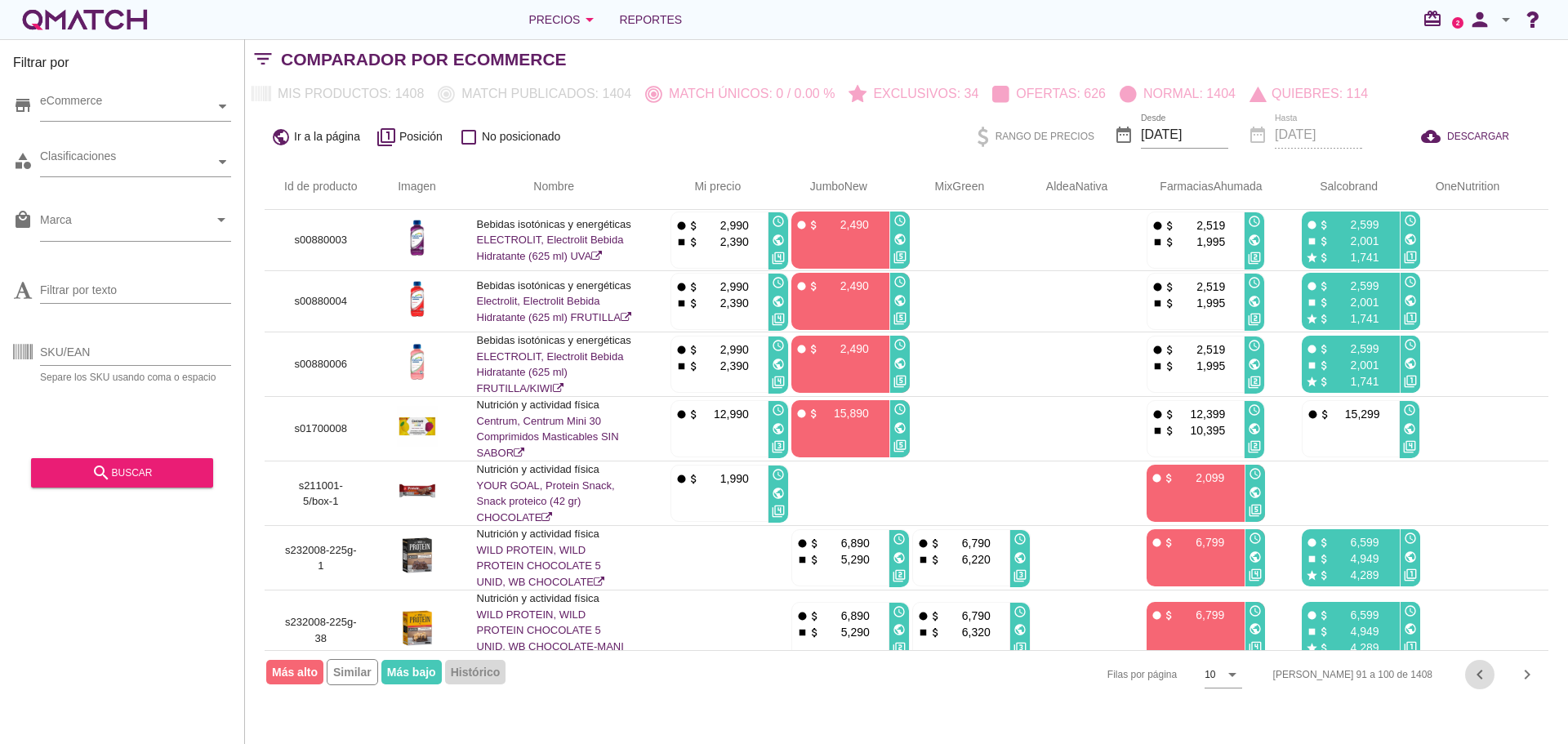
click at [1472, 674] on icon "chevron_left" at bounding box center [1480, 674] width 20 height 20
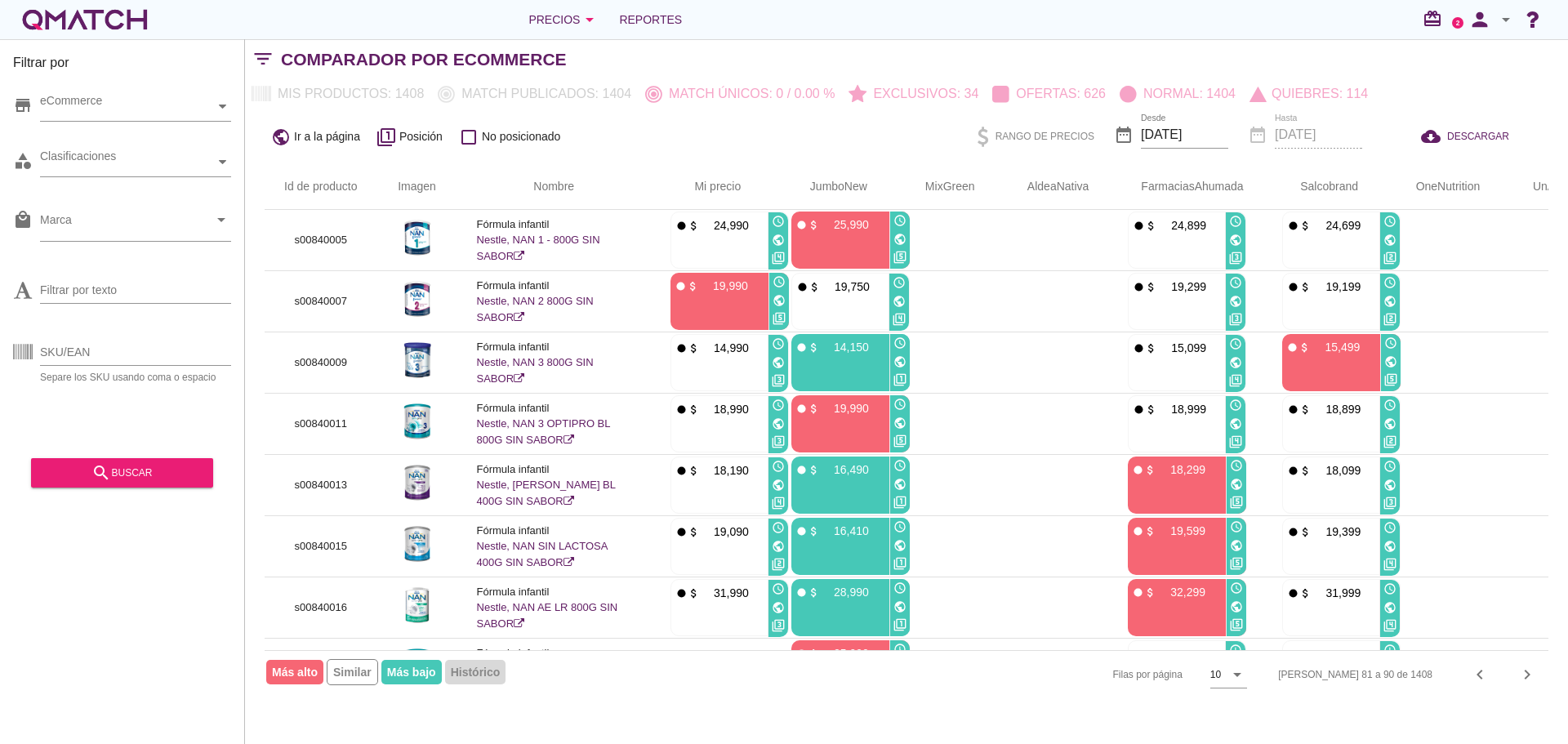
click at [1477, 679] on icon "chevron_left" at bounding box center [1480, 674] width 20 height 20
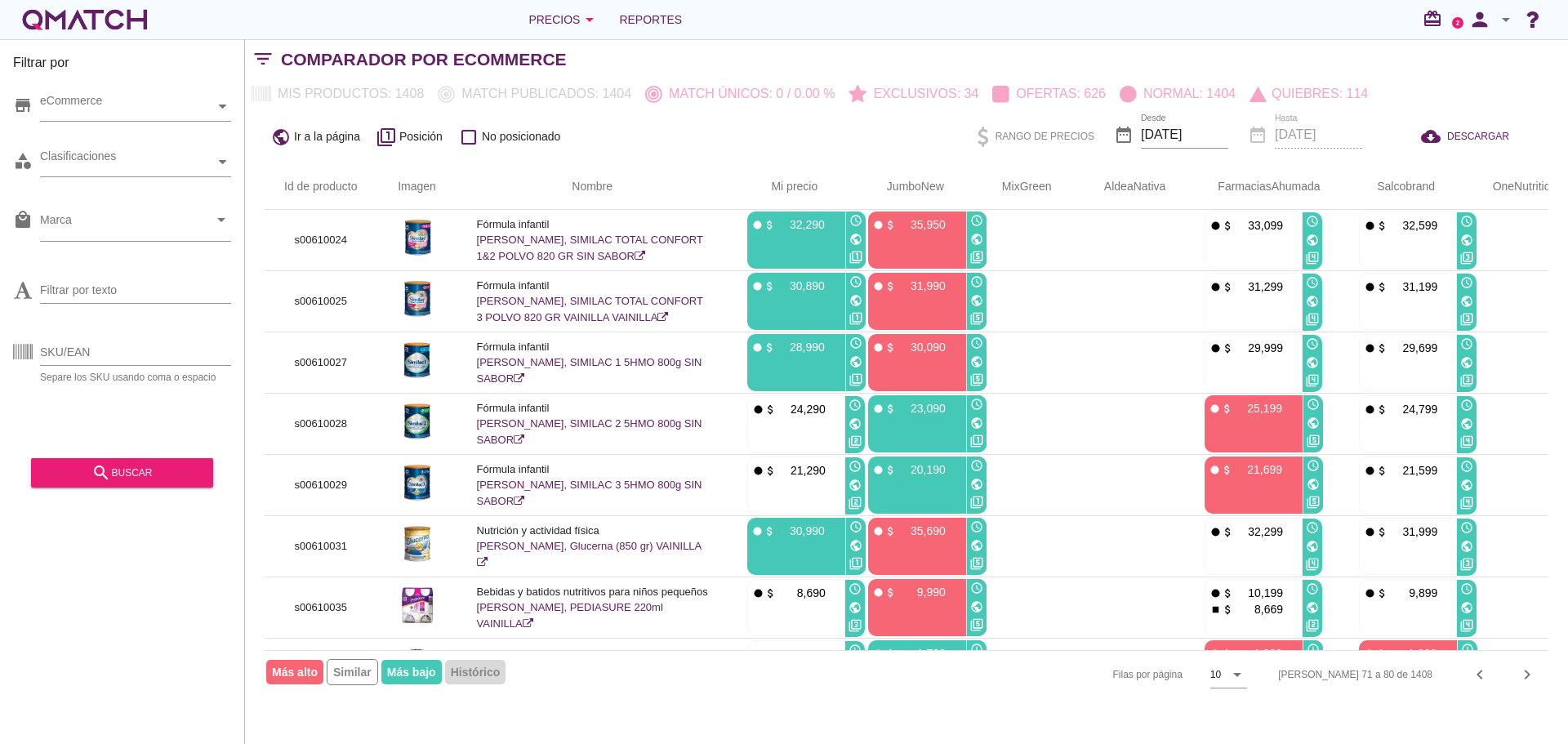
click at [1477, 680] on icon "chevron_left" at bounding box center [1480, 674] width 20 height 20
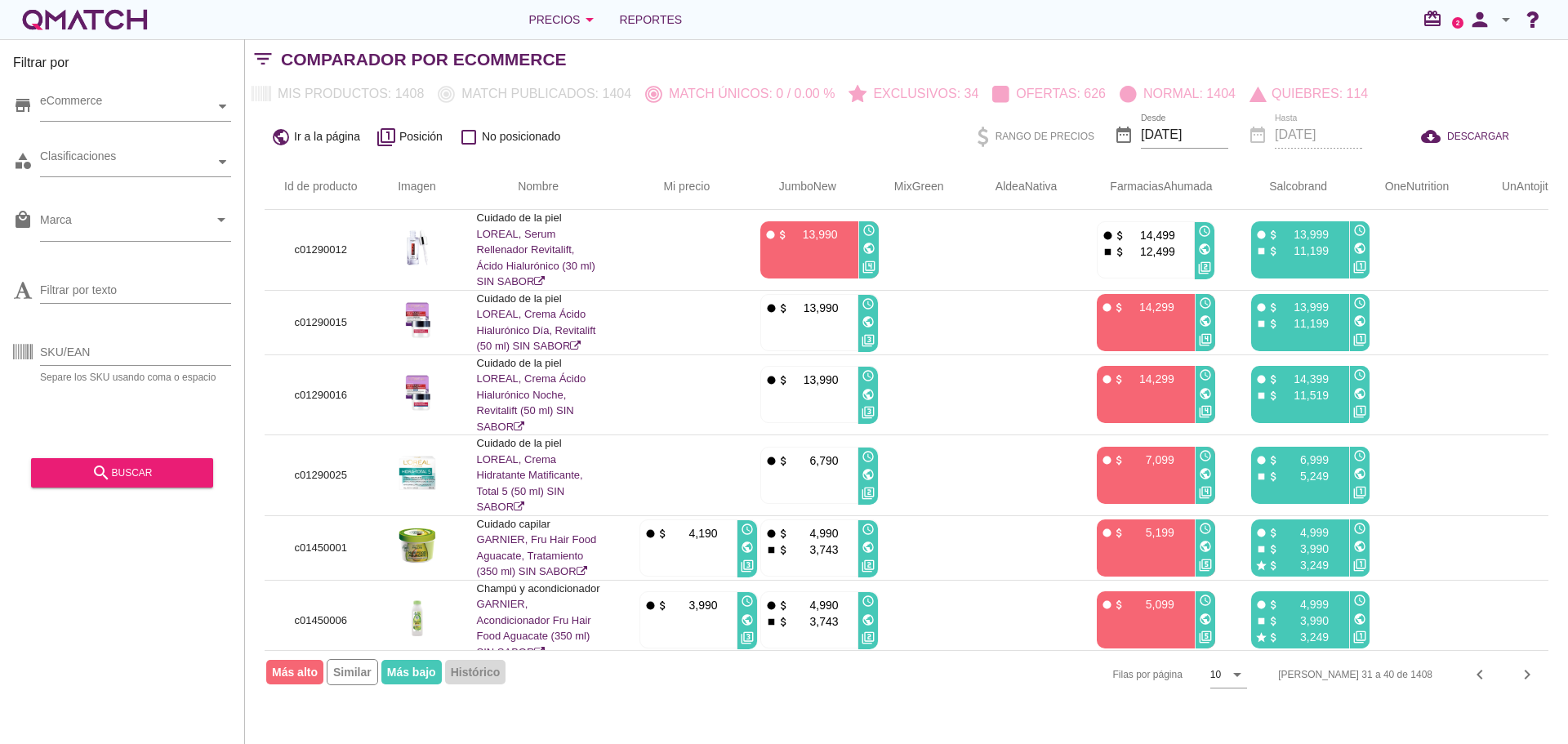
click at [1477, 680] on icon "chevron_left" at bounding box center [1480, 674] width 20 height 20
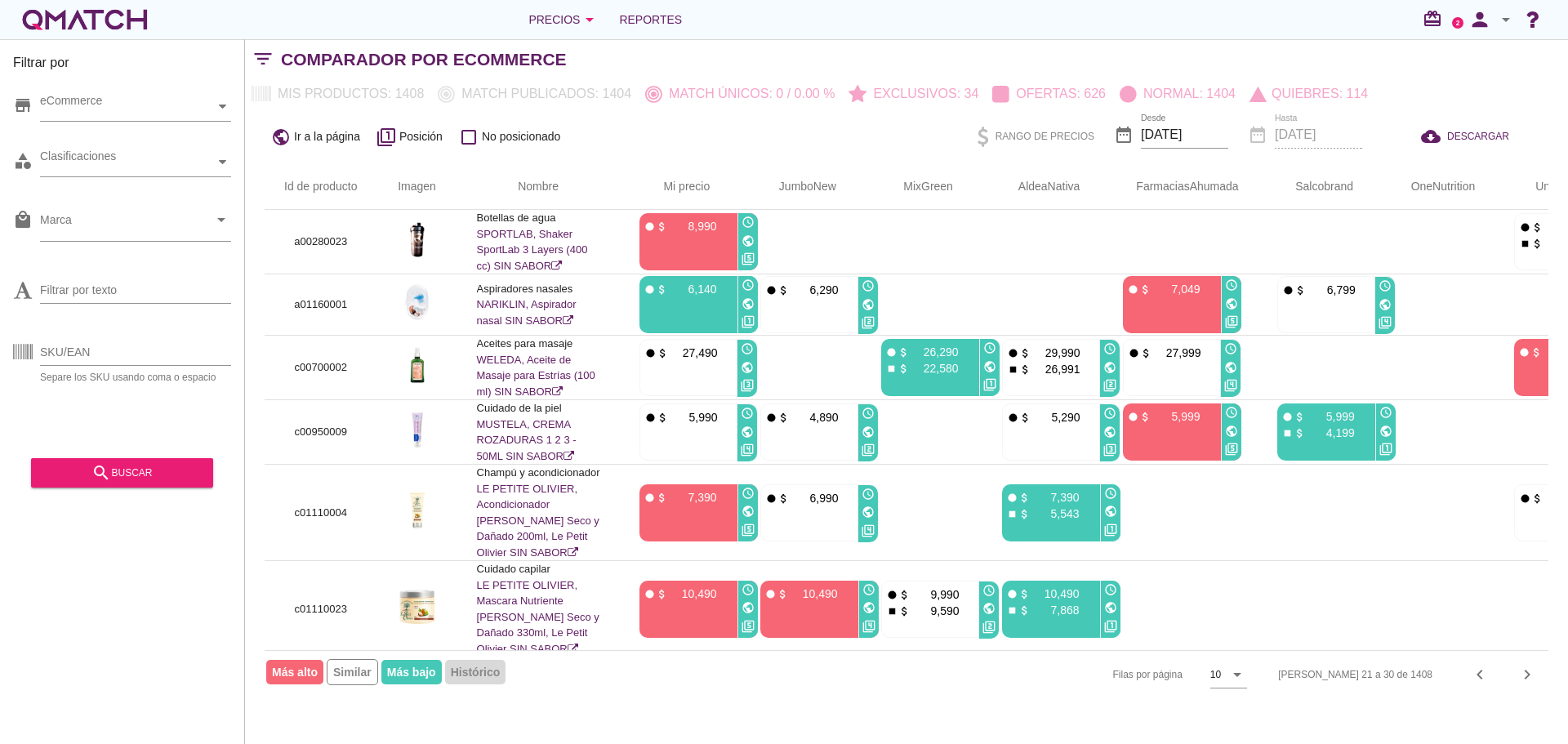
click at [1477, 680] on icon "chevron_left" at bounding box center [1480, 674] width 20 height 20
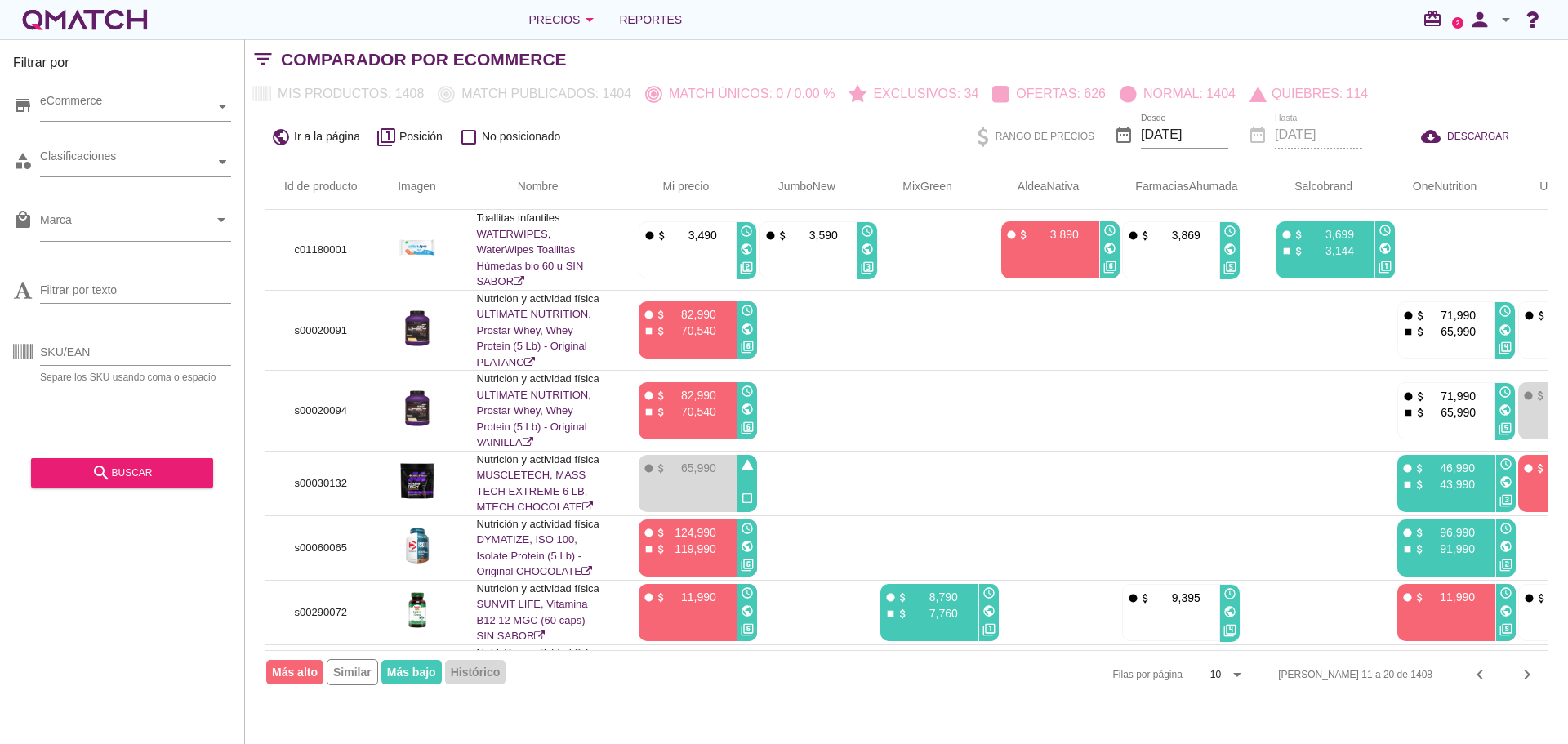
click at [1477, 680] on icon "chevron_left" at bounding box center [1480, 674] width 20 height 20
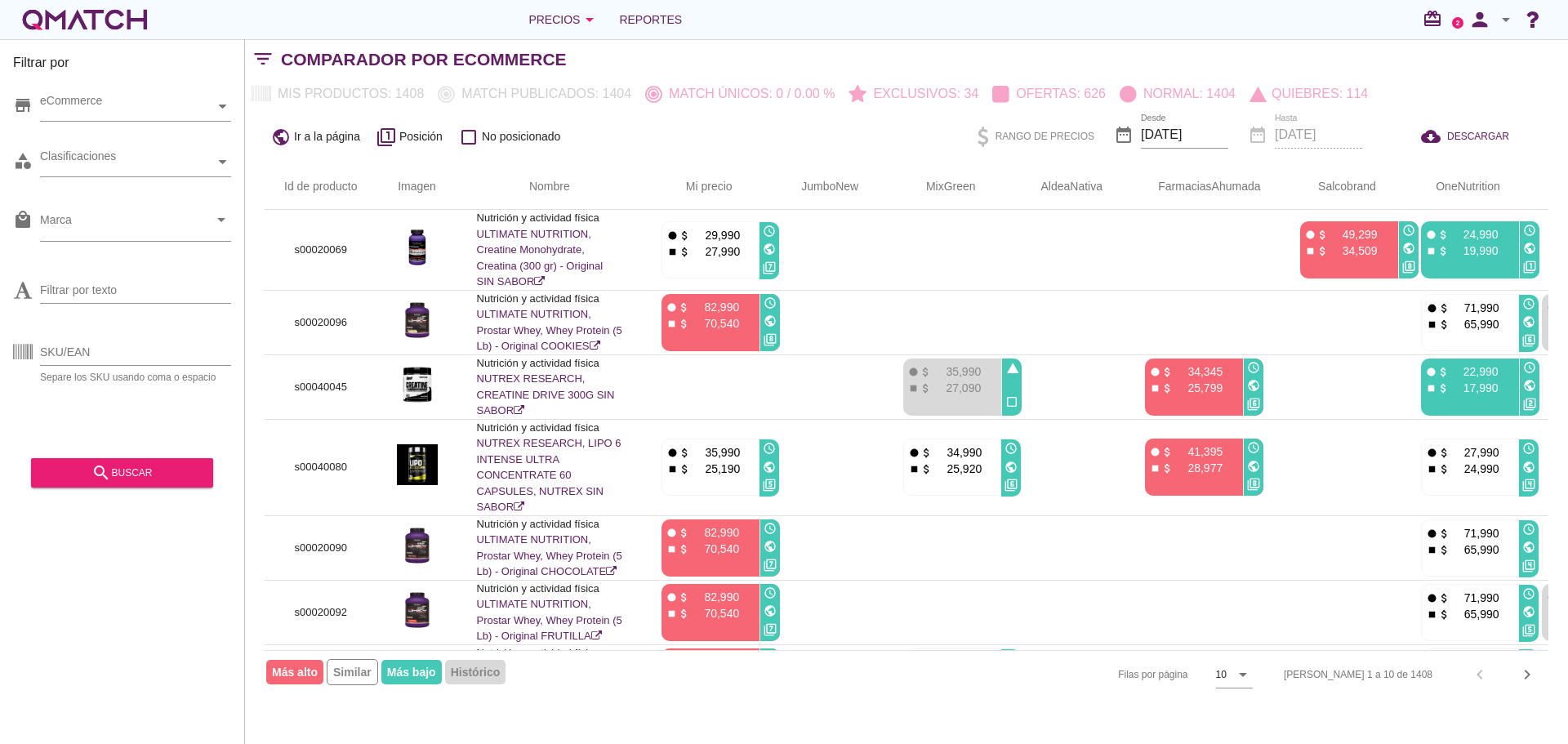
click at [1512, 21] on icon "arrow_drop_down" at bounding box center [1506, 19] width 20 height 20
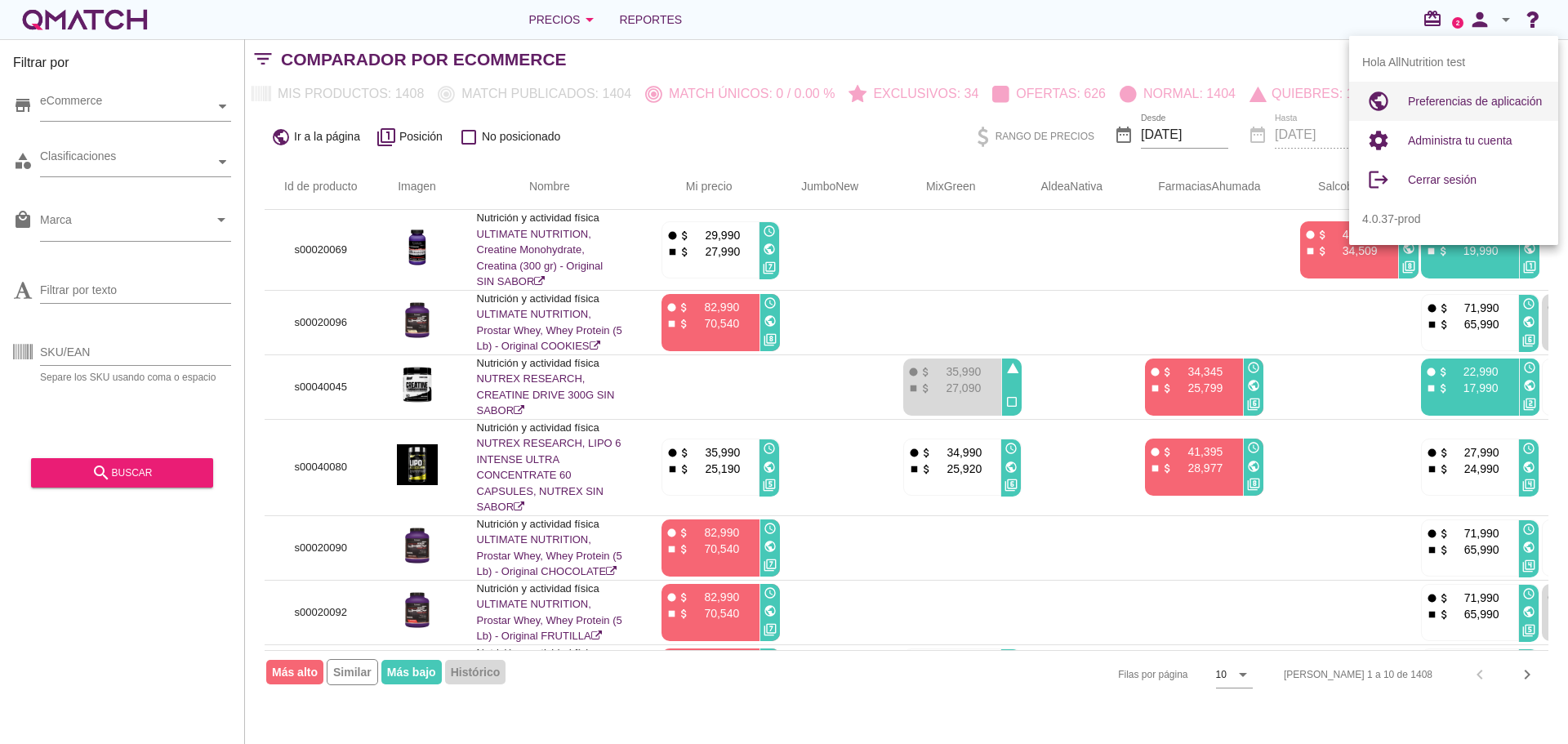
click at [1462, 81] on div "Preferencias de aplicación" at bounding box center [1476, 101] width 137 height 39
radio input "true"
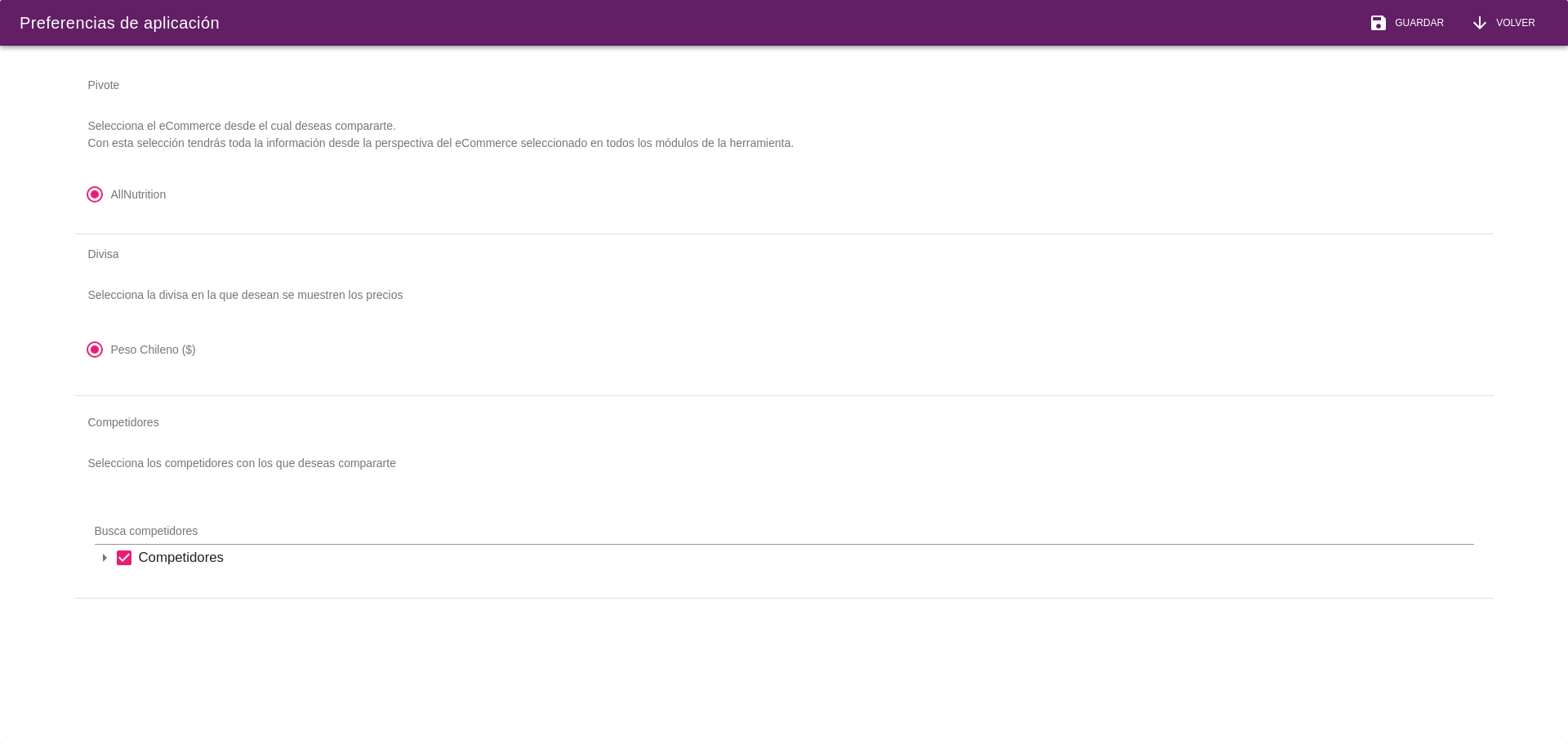
click at [1498, 34] on button "arrow_downward Volver" at bounding box center [1503, 22] width 92 height 45
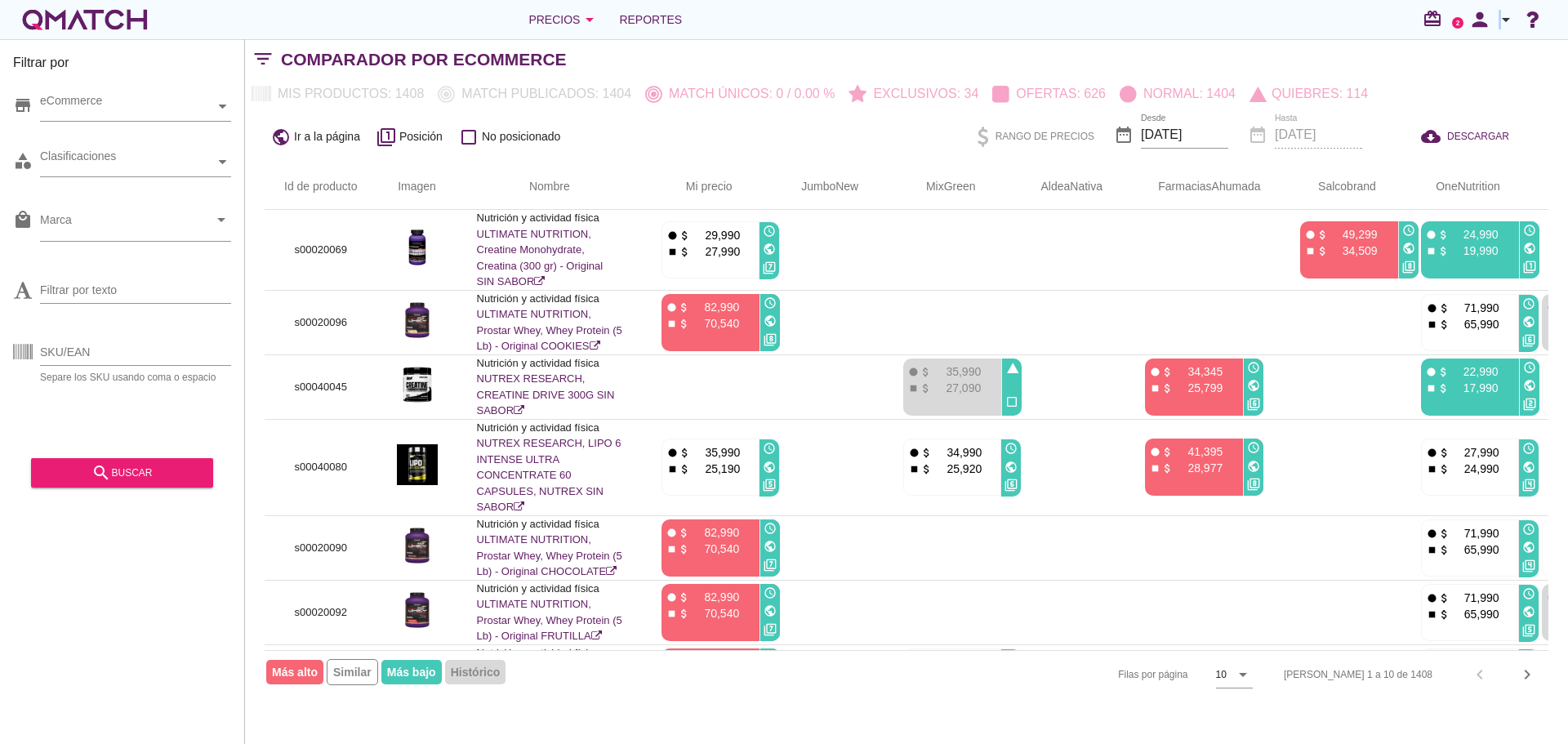
click at [1500, 27] on icon "arrow_drop_down" at bounding box center [1506, 19] width 20 height 20
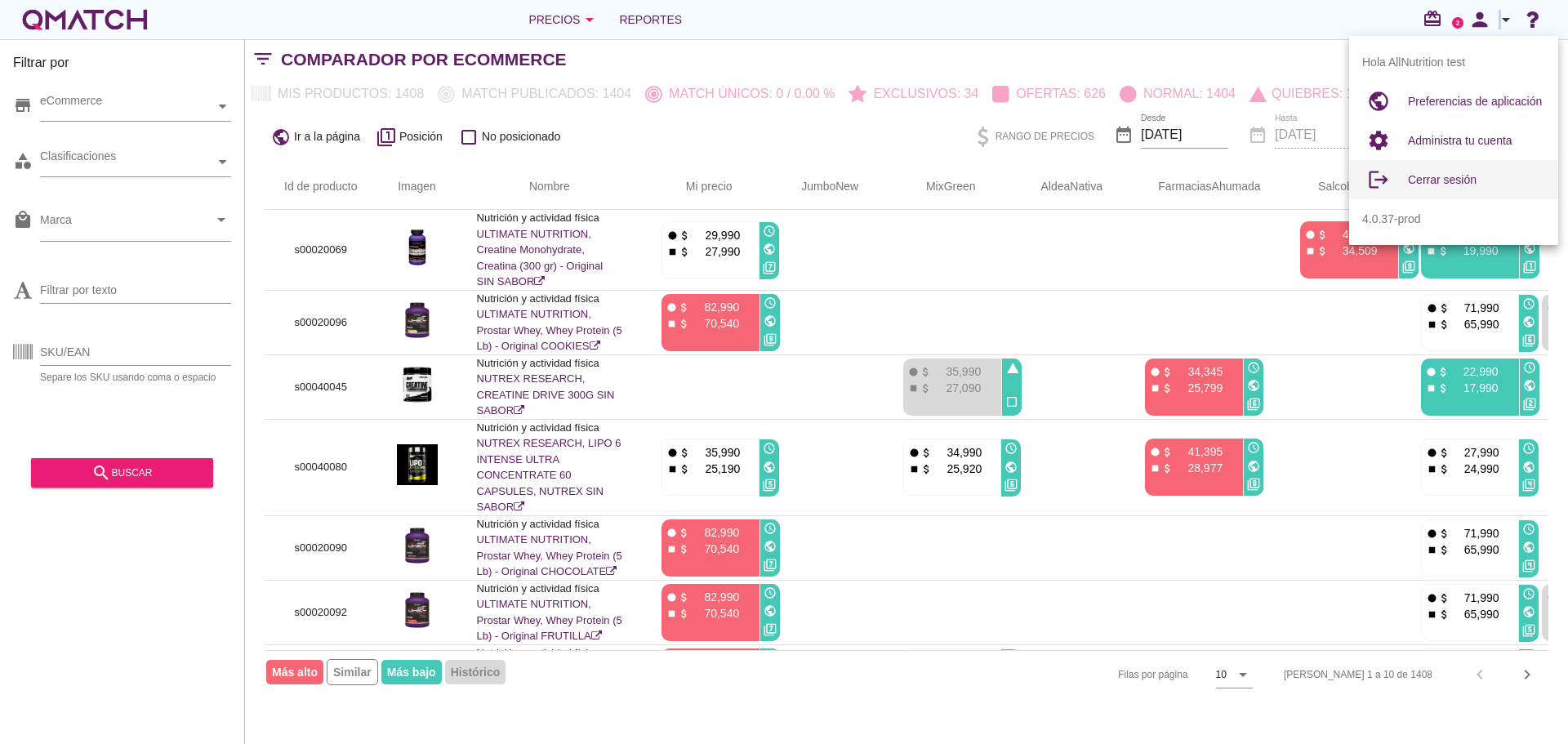
click at [1449, 190] on div "Cerrar sesión" at bounding box center [1476, 180] width 137 height 39
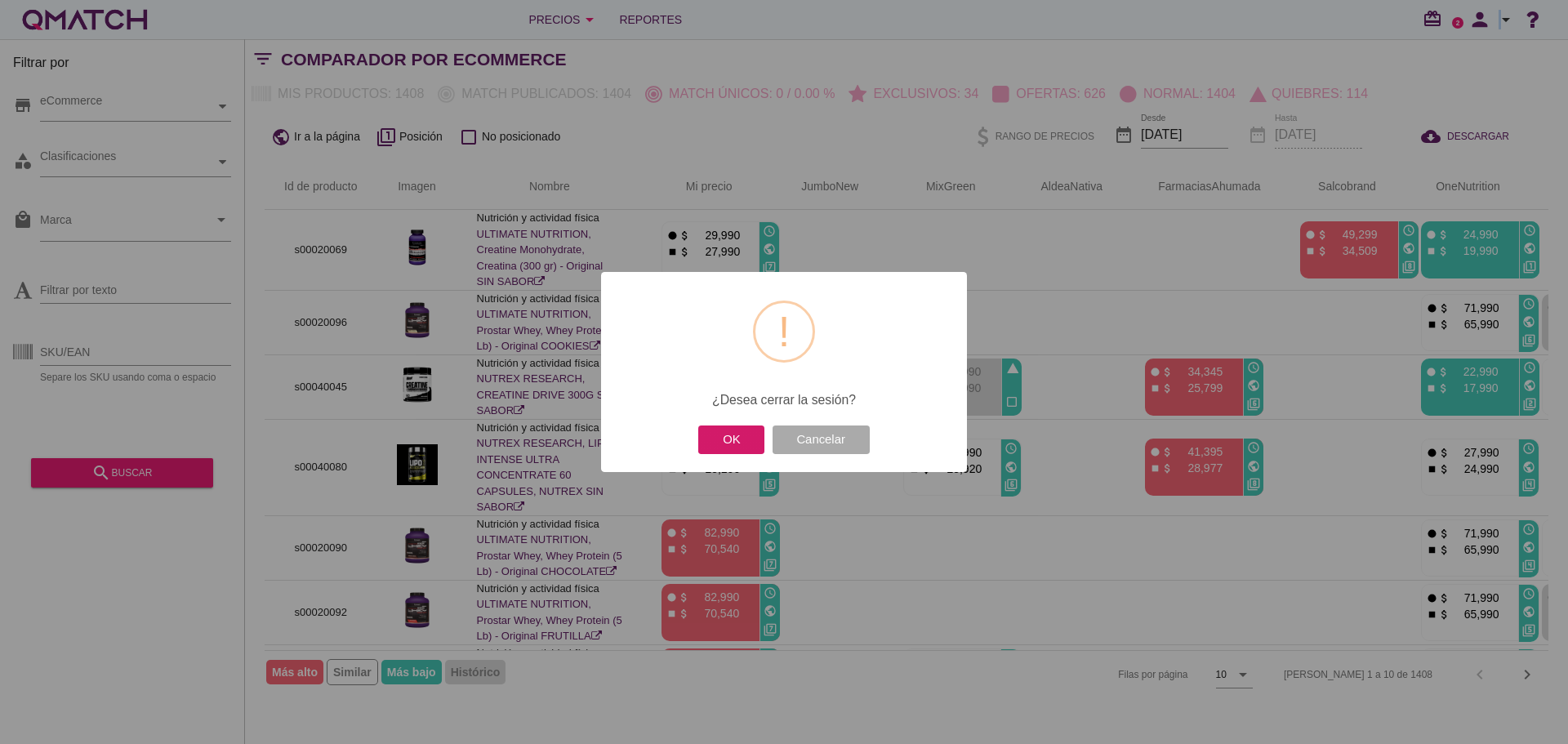
click at [724, 431] on button "OK" at bounding box center [731, 440] width 66 height 28
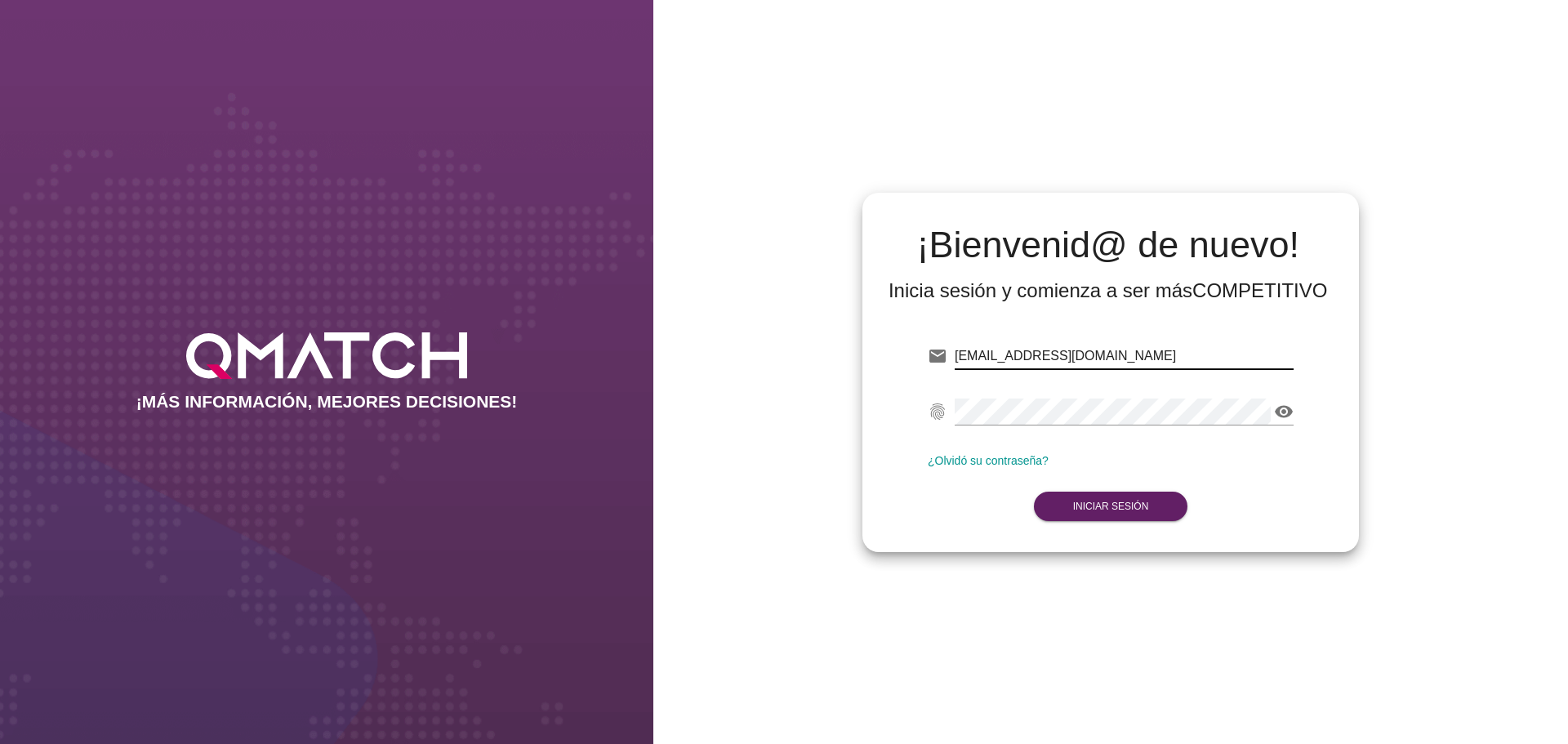
click at [1041, 351] on input "[EMAIL_ADDRESS][DOMAIN_NAME]" at bounding box center [1124, 356] width 339 height 27
type input "[EMAIL_ADDRESS][DOMAIN_NAME]"
